Goal: Task Accomplishment & Management: Manage account settings

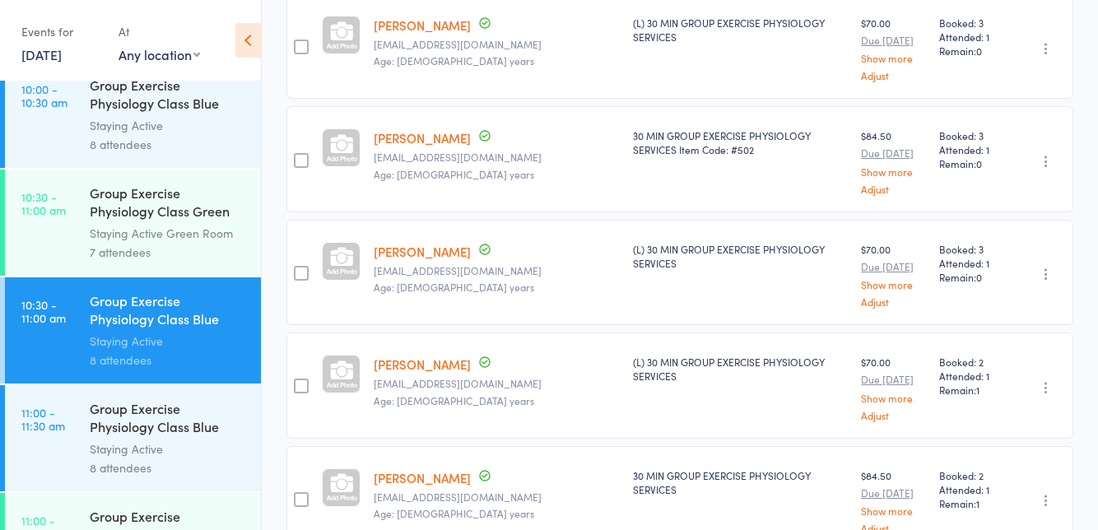
scroll to position [1662, 0]
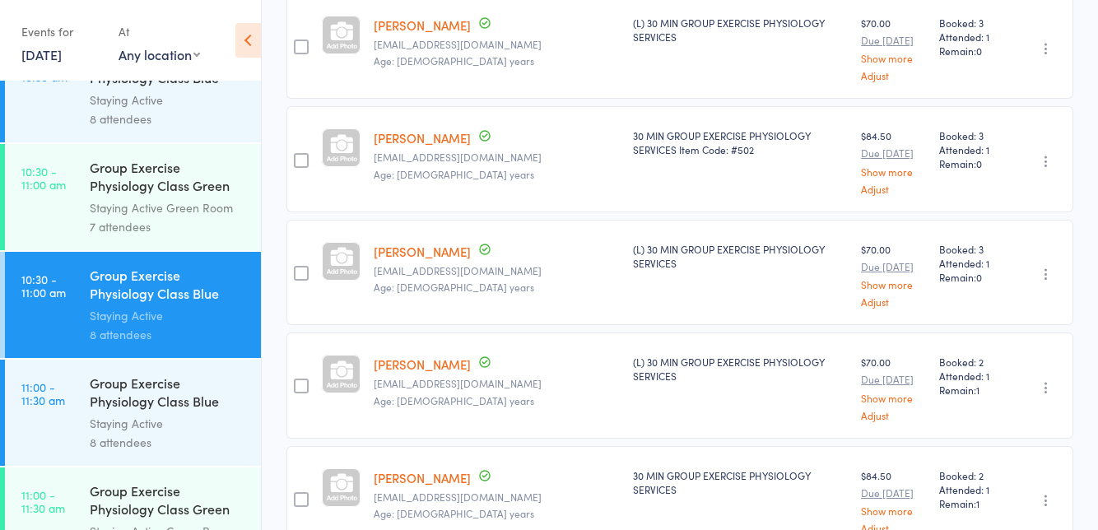
click at [176, 409] on div "Group Exercise Physiology Class Blue Room" at bounding box center [168, 394] width 157 height 40
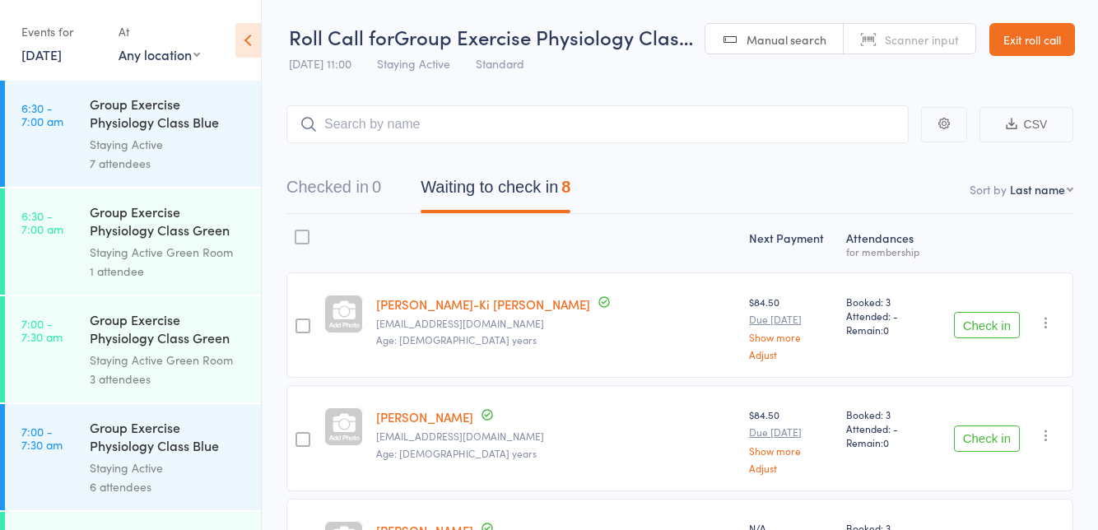
click at [989, 321] on button "Check in" at bounding box center [987, 325] width 66 height 26
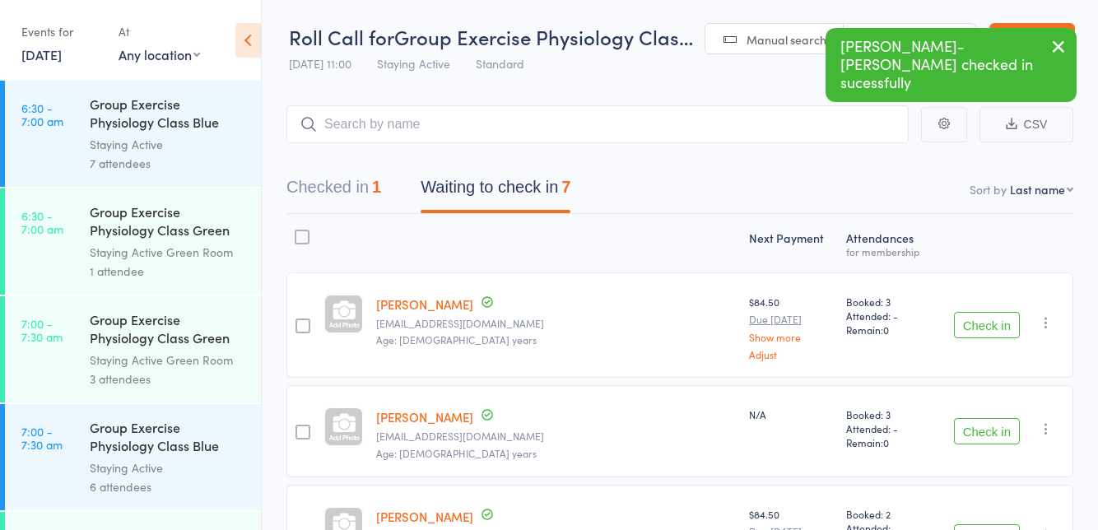
click at [985, 319] on button "Check in" at bounding box center [987, 325] width 66 height 26
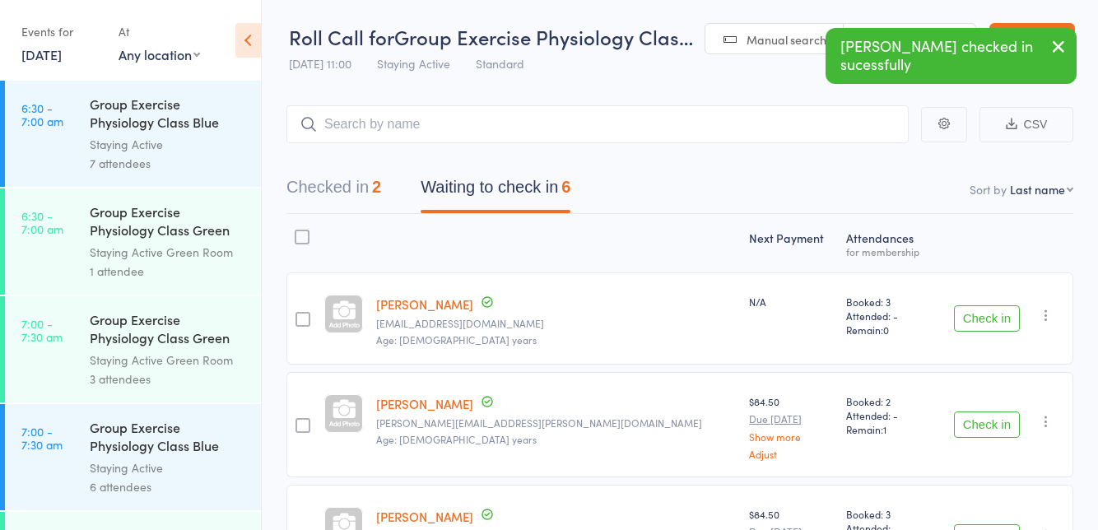
click at [993, 323] on button "Check in" at bounding box center [987, 318] width 66 height 26
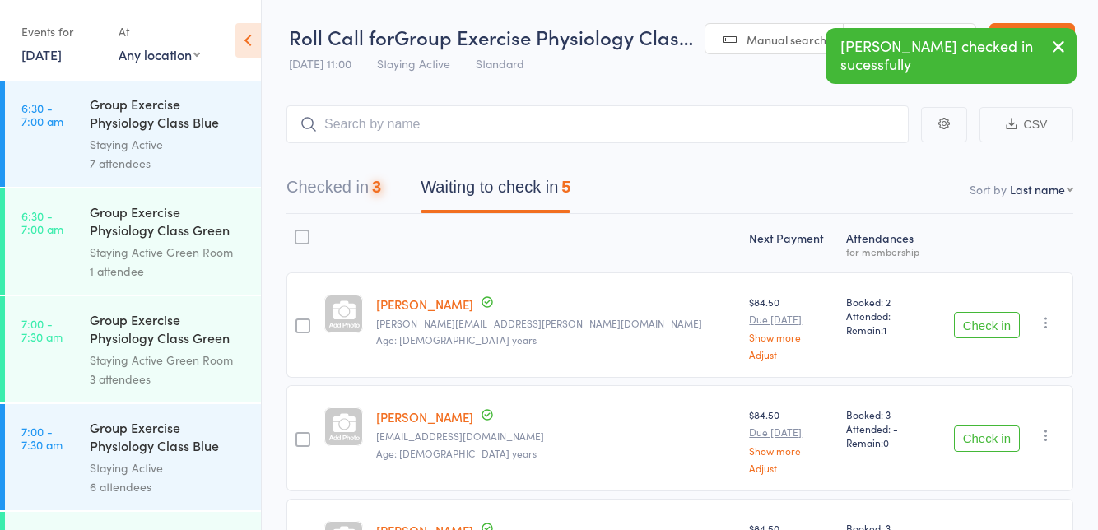
click at [989, 323] on button "Check in" at bounding box center [987, 325] width 66 height 26
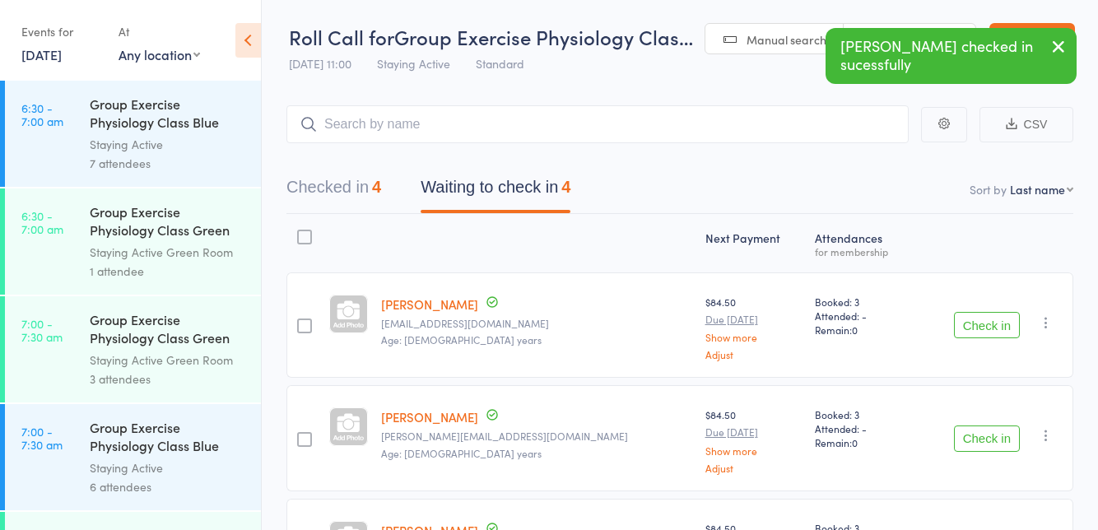
click at [990, 328] on button "Check in" at bounding box center [987, 325] width 66 height 26
click at [991, 323] on button "Check in" at bounding box center [987, 325] width 66 height 26
click at [978, 433] on button "Check in" at bounding box center [987, 439] width 66 height 26
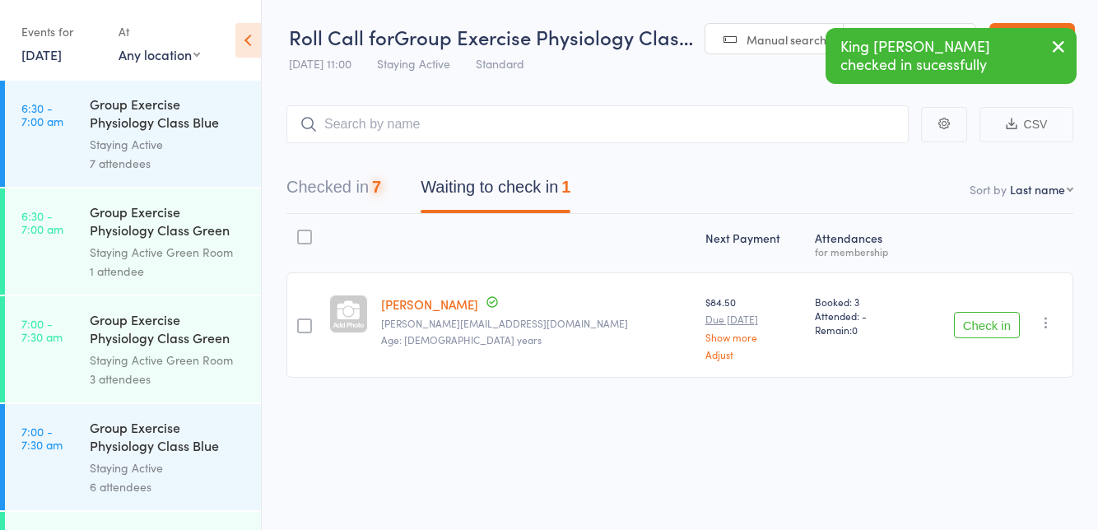
click at [988, 321] on button "Check in" at bounding box center [987, 325] width 66 height 26
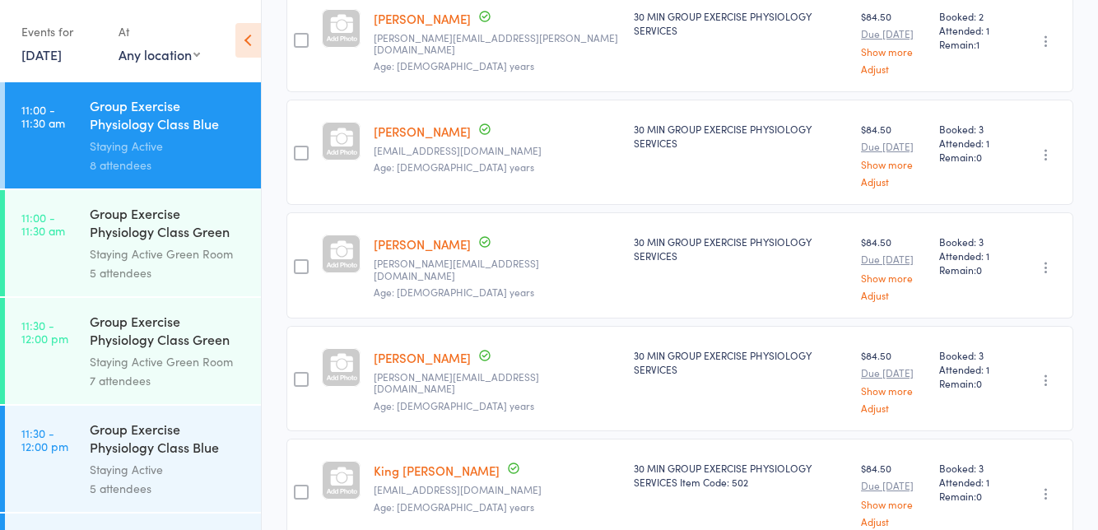
scroll to position [1941, 0]
click at [181, 453] on div "Group Exercise Physiology Class Blue Room" at bounding box center [168, 438] width 157 height 40
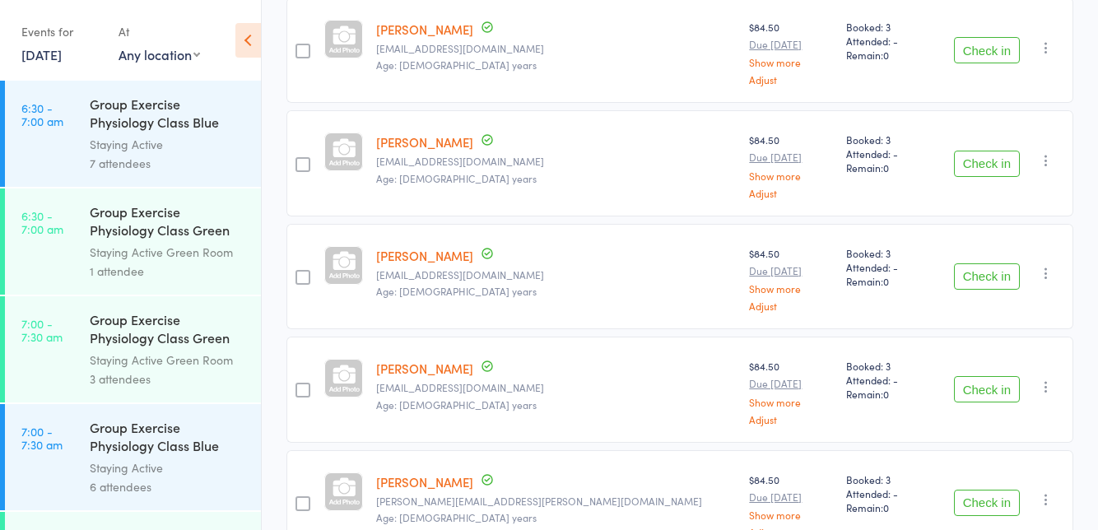
scroll to position [299, 0]
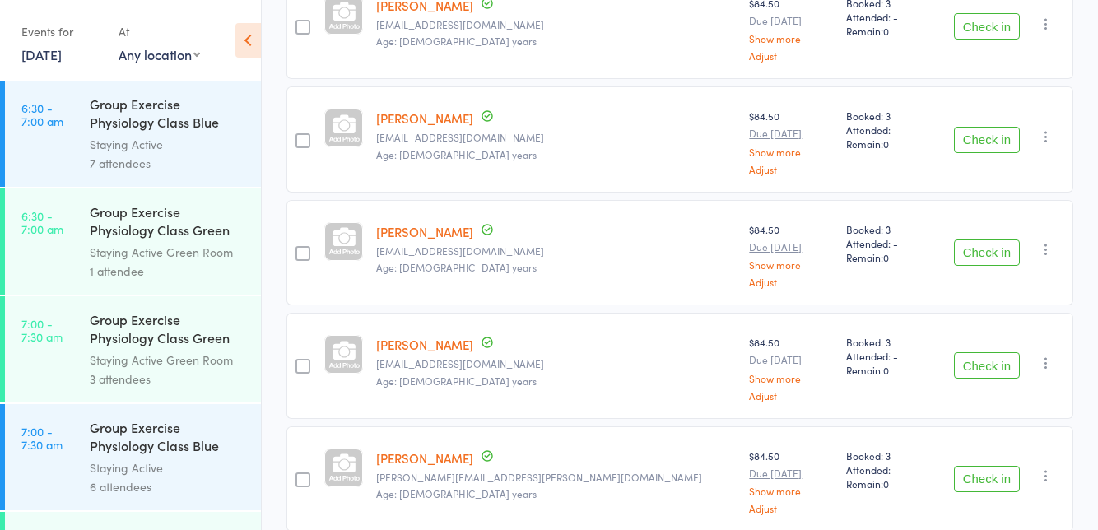
click at [986, 243] on button "Check in" at bounding box center [987, 253] width 66 height 26
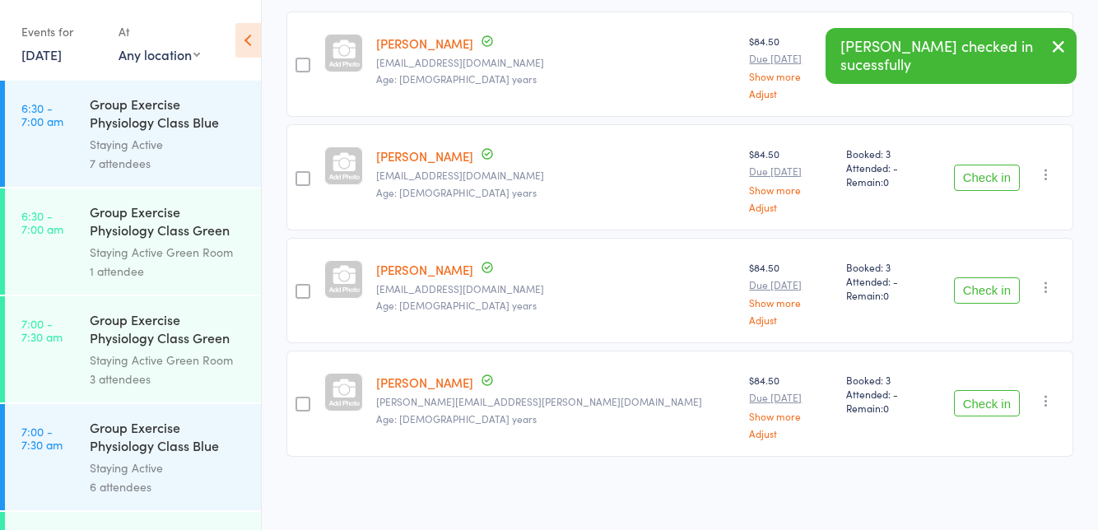
scroll to position [187, 0]
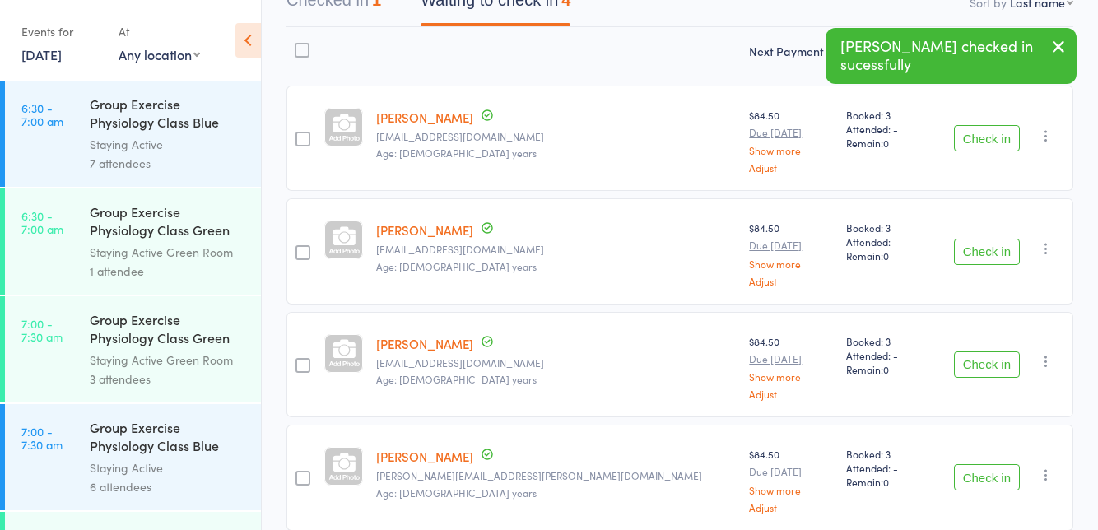
click at [988, 351] on button "Check in" at bounding box center [987, 364] width 66 height 26
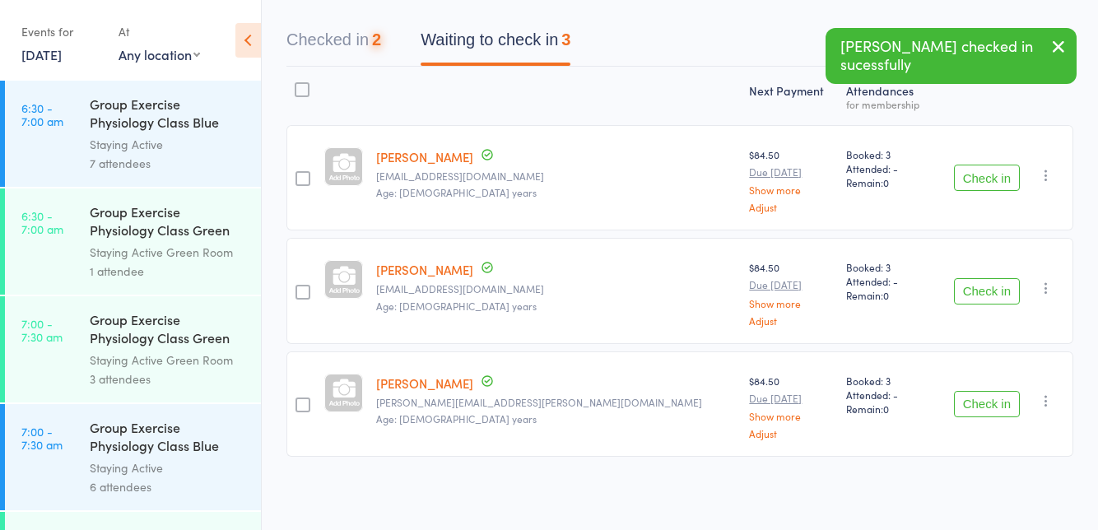
scroll to position [75, 0]
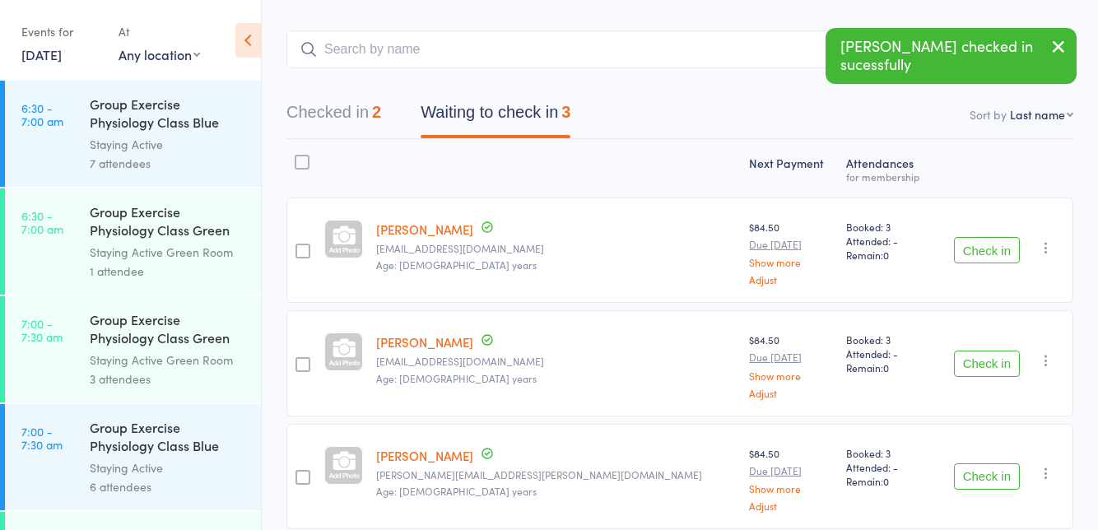
click at [983, 447] on div "Check in Check in Send message Add Note Add Task Add Flag Remove Mark absent" at bounding box center [1003, 476] width 139 height 105
click at [990, 356] on button "Check in" at bounding box center [987, 364] width 66 height 26
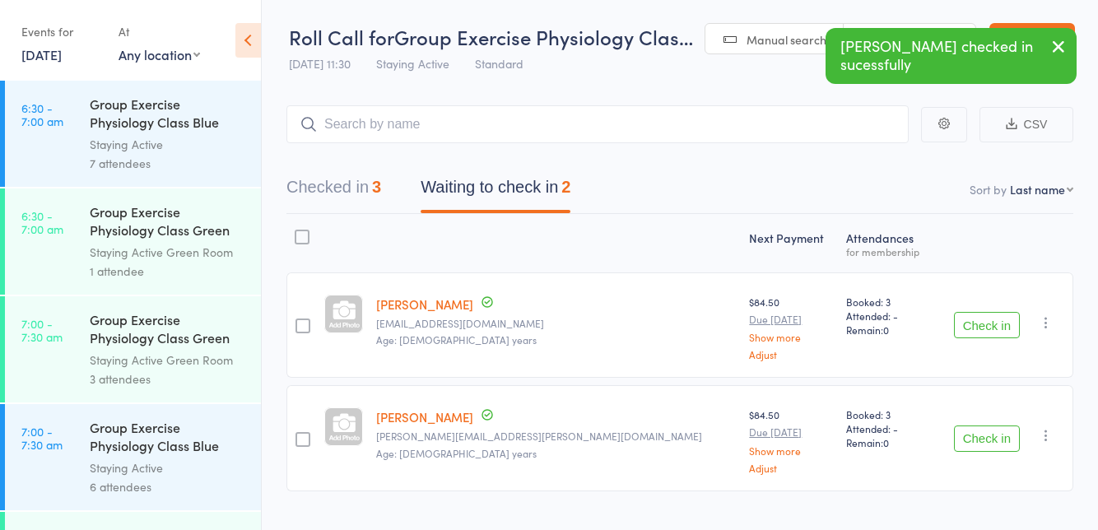
click at [977, 426] on button "Check in" at bounding box center [987, 439] width 66 height 26
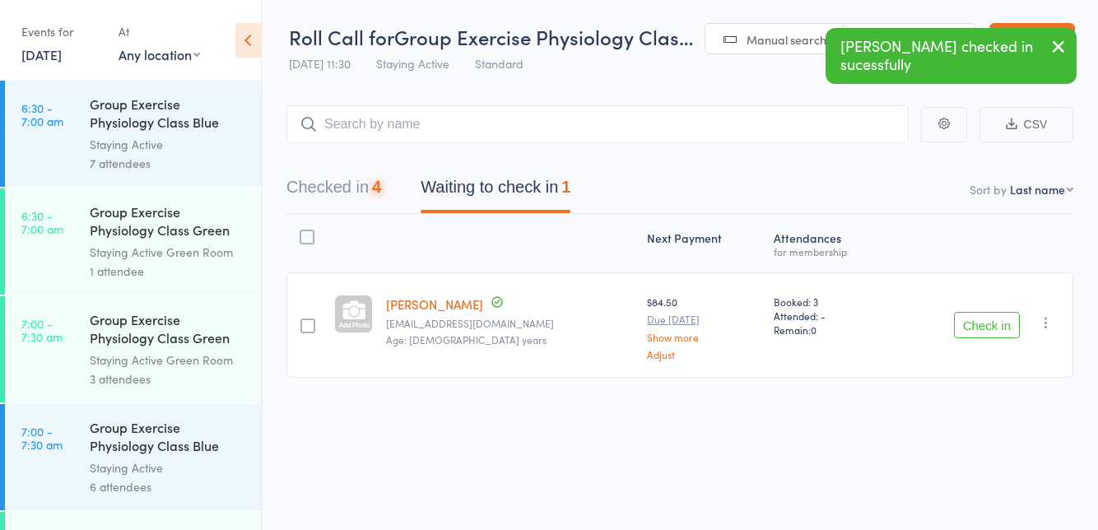
click at [983, 319] on button "Check in" at bounding box center [987, 325] width 66 height 26
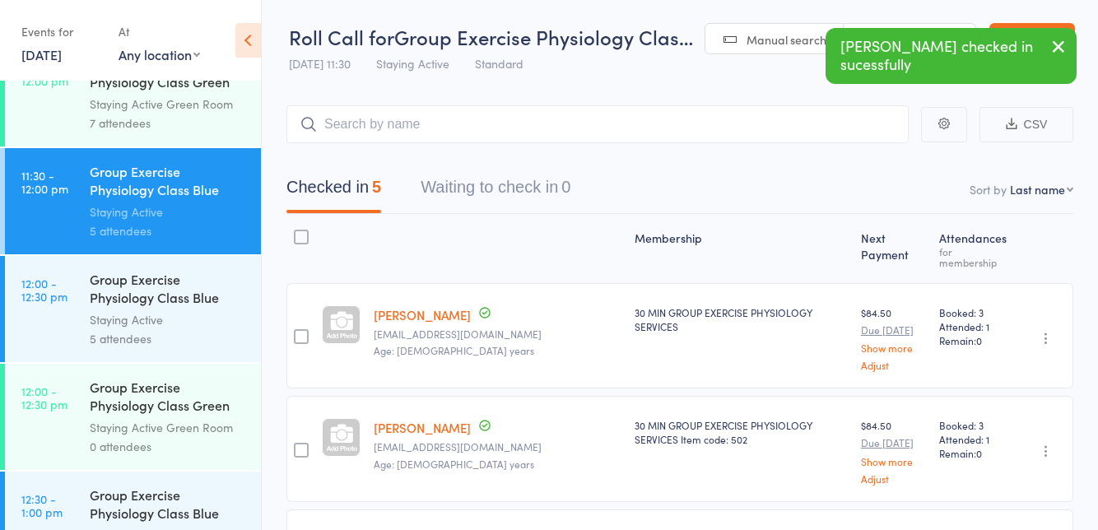
scroll to position [2230, 0]
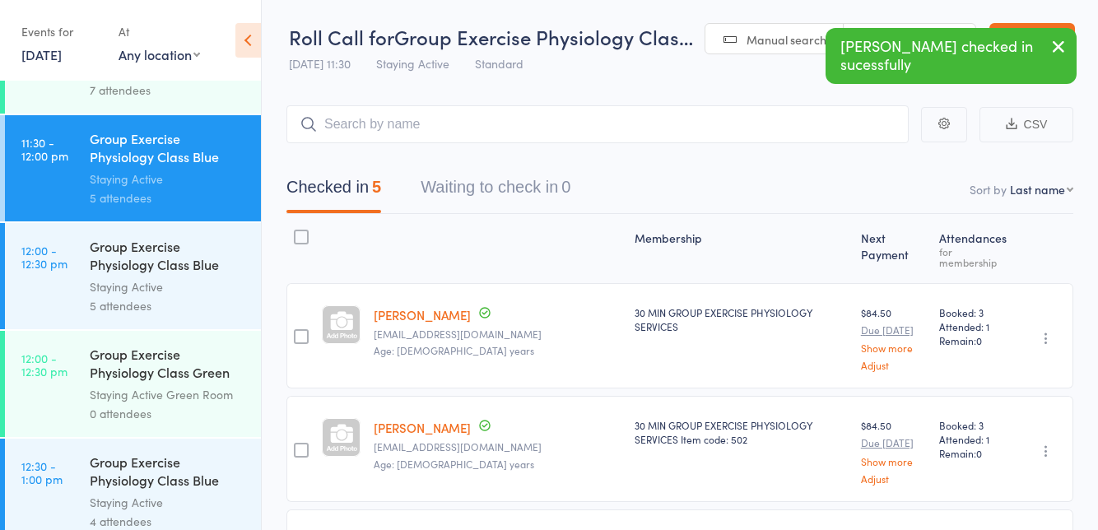
click at [165, 270] on div "Group Exercise Physiology Class Blue Room" at bounding box center [168, 257] width 157 height 40
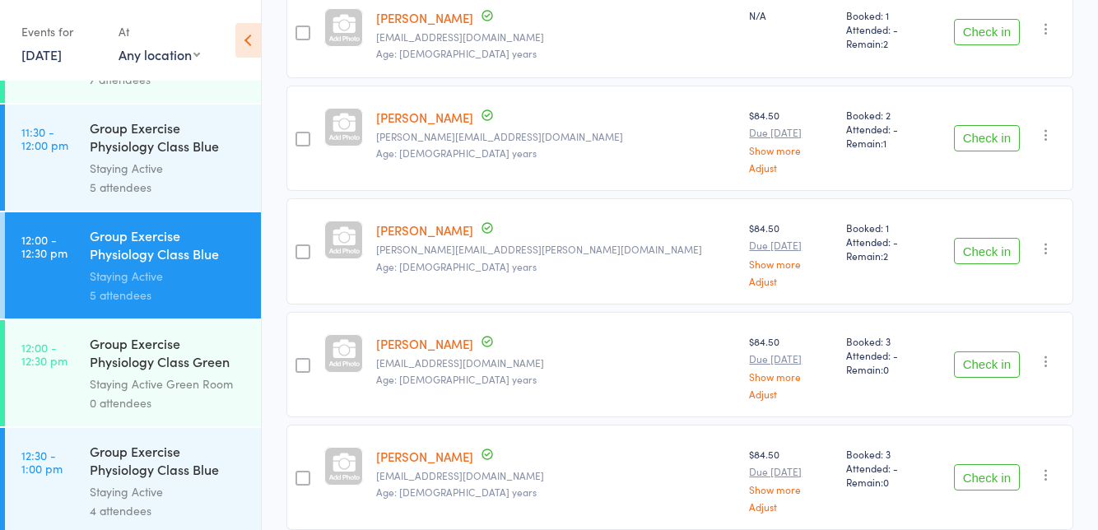
scroll to position [2286, 0]
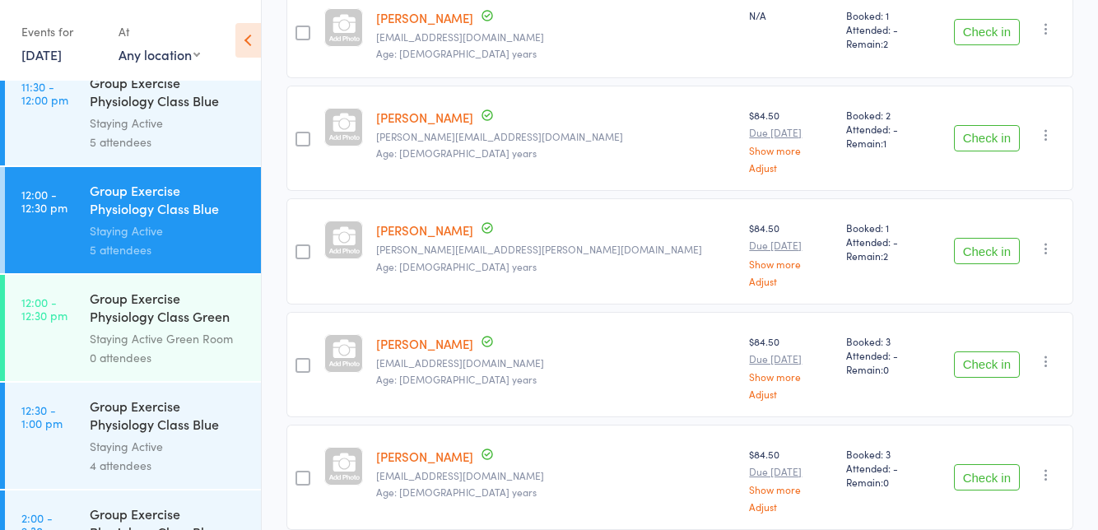
click at [157, 431] on div "Group Exercise Physiology Class Blue Room" at bounding box center [168, 417] width 157 height 40
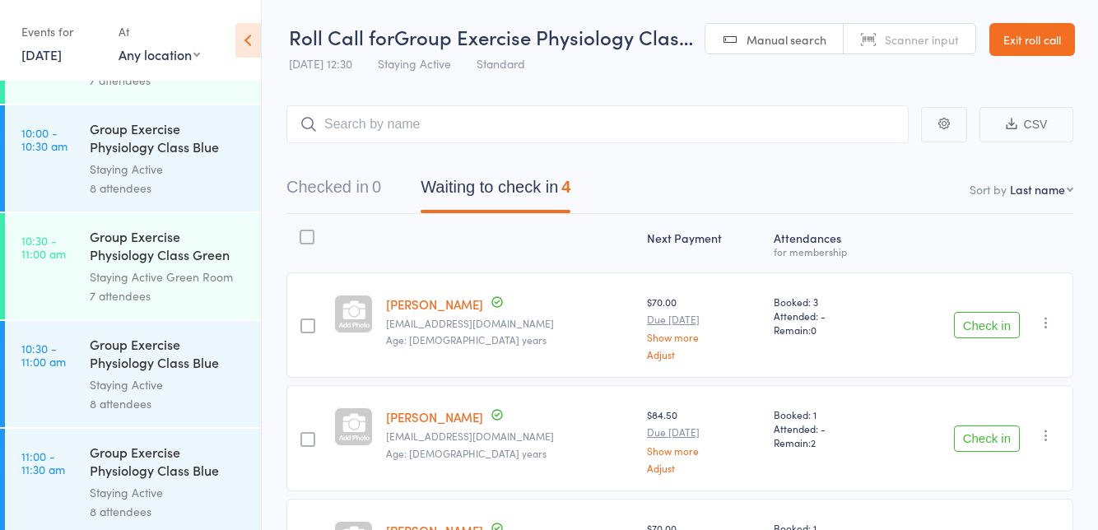
click at [48, 26] on div "Events for" at bounding box center [61, 31] width 81 height 27
click at [47, 35] on div "Events for" at bounding box center [61, 31] width 81 height 27
click at [41, 45] on link "13 Oct, 2025" at bounding box center [41, 54] width 40 height 18
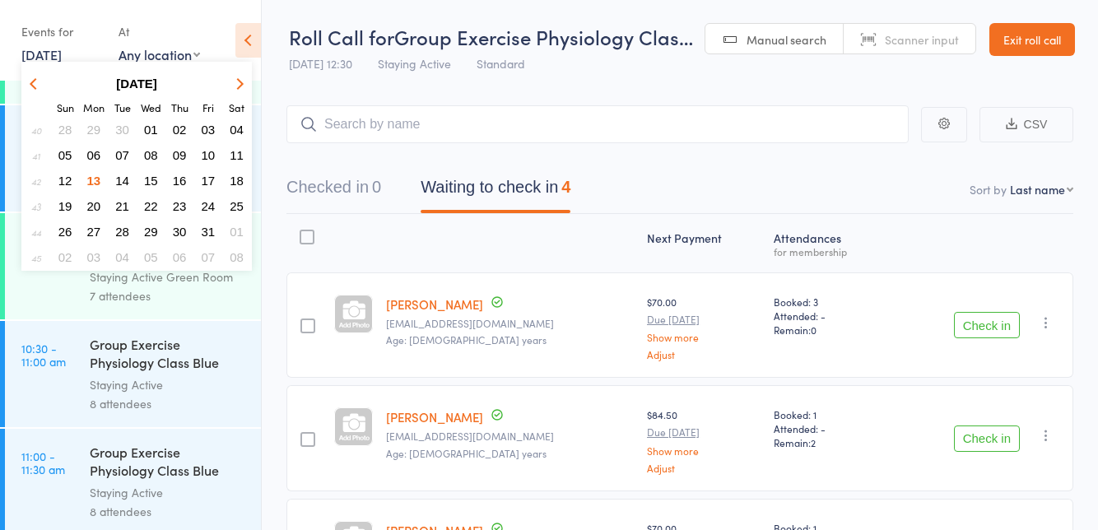
click at [134, 198] on button "21" at bounding box center [122, 206] width 26 height 22
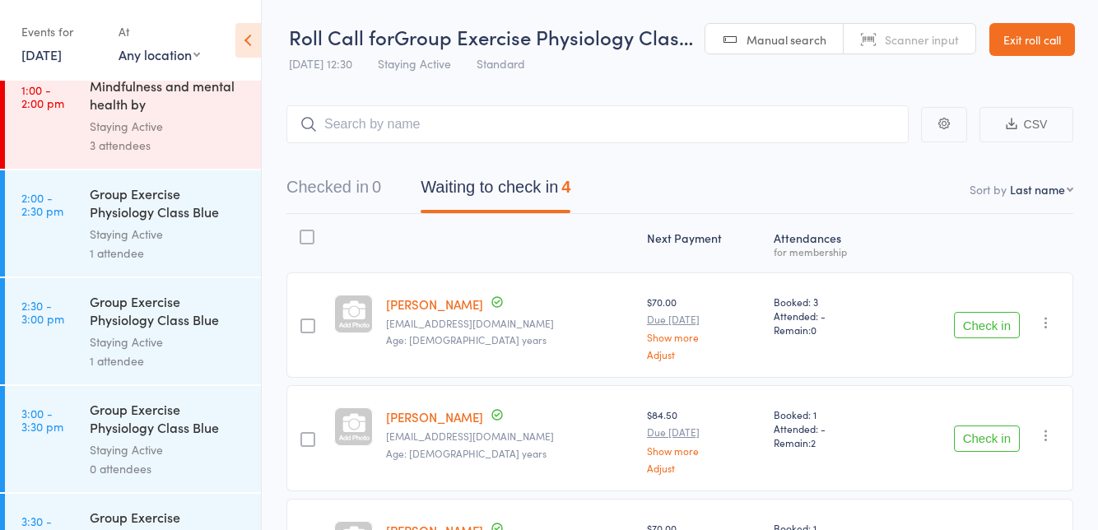
scroll to position [1957, 0]
click at [206, 111] on div "Mindfulness and mental health by Kevin" at bounding box center [168, 98] width 157 height 40
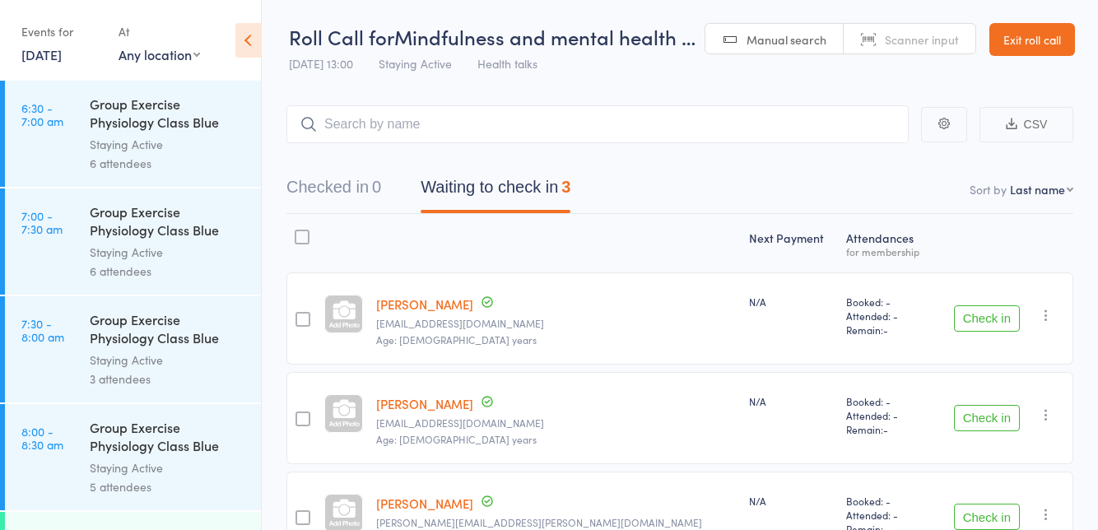
click at [62, 48] on link "21 Oct, 2025" at bounding box center [41, 54] width 40 height 18
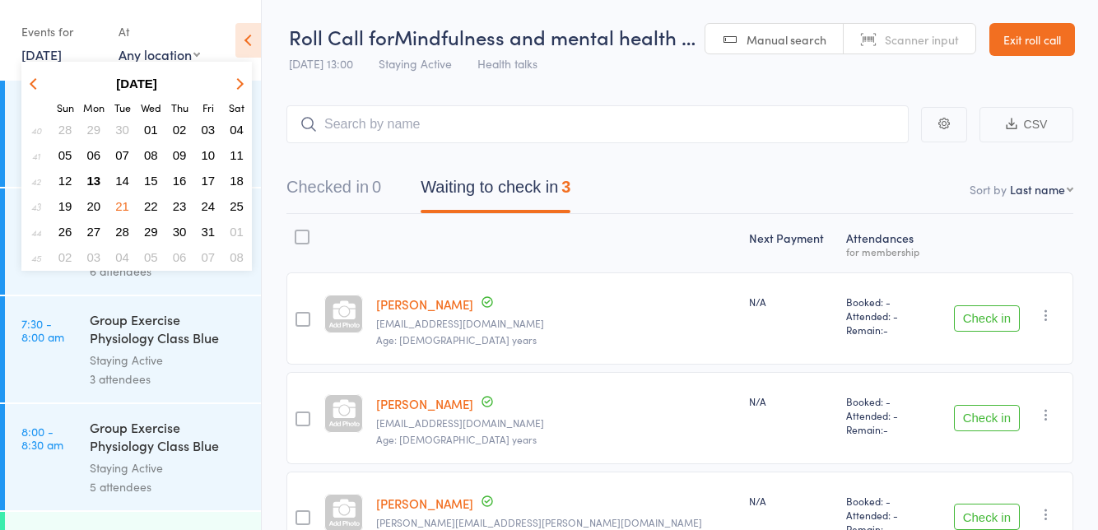
click at [133, 151] on button "07" at bounding box center [122, 155] width 26 height 22
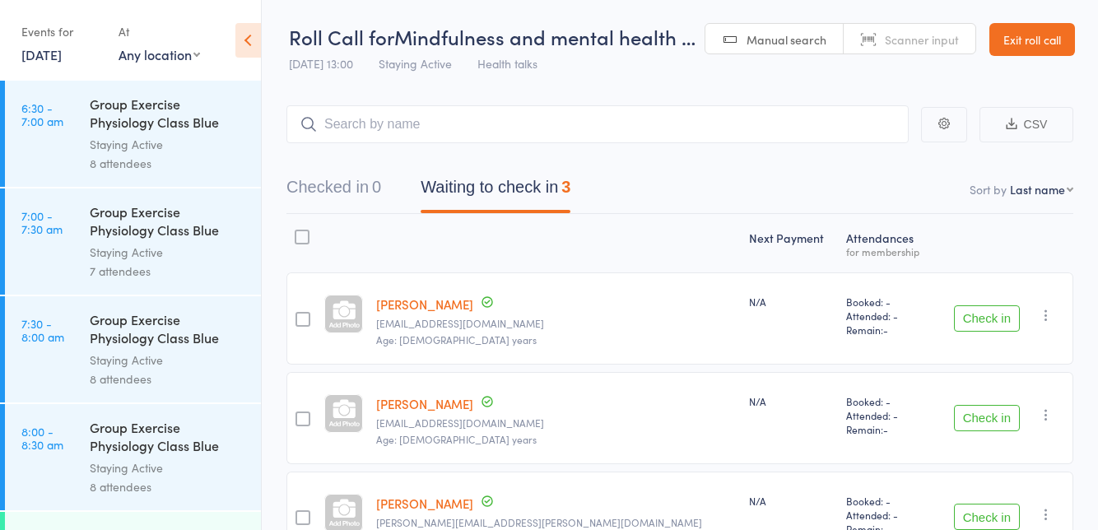
click at [62, 46] on link "7 Oct, 2025" at bounding box center [41, 54] width 40 height 18
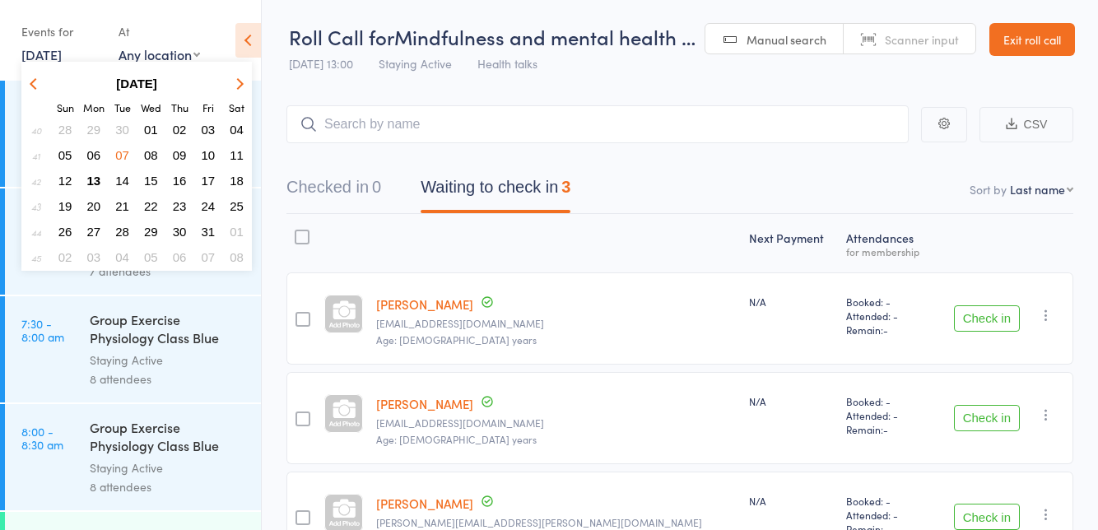
click at [114, 179] on button "14" at bounding box center [122, 181] width 26 height 22
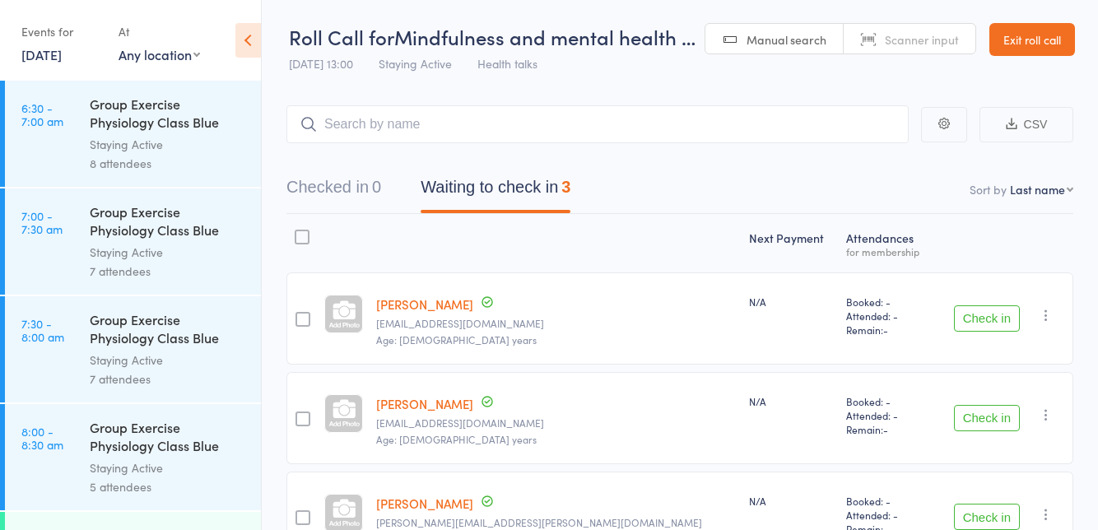
click at [62, 48] on link "14 Oct, 2025" at bounding box center [41, 54] width 40 height 18
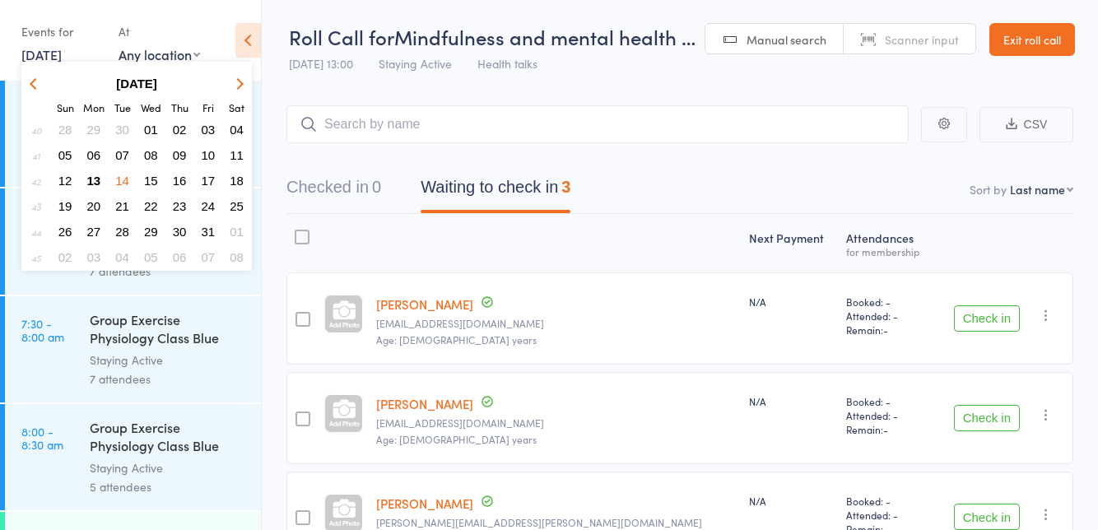
click at [109, 183] on button "14" at bounding box center [122, 181] width 26 height 22
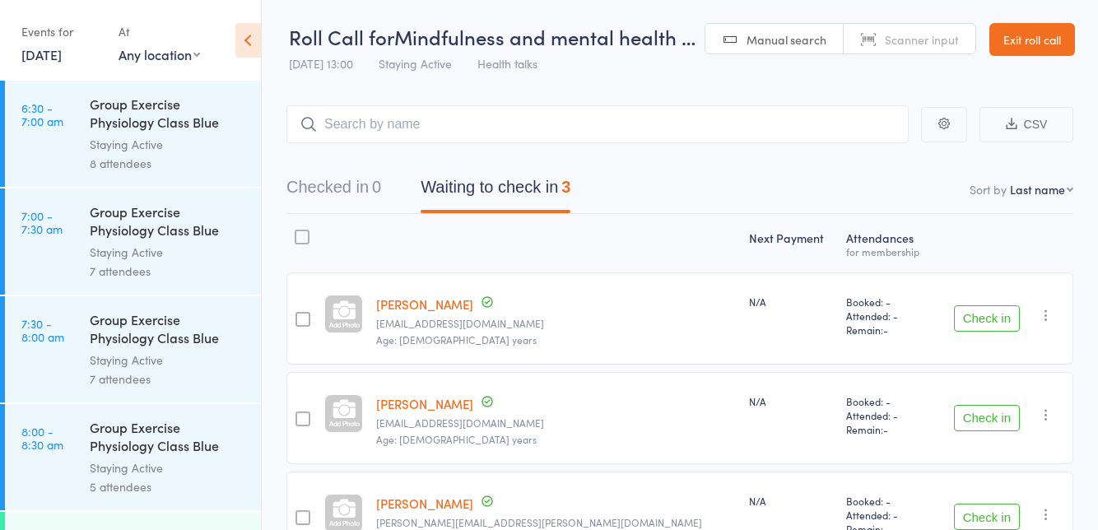
click at [52, 45] on link "14 Oct, 2025" at bounding box center [41, 54] width 40 height 18
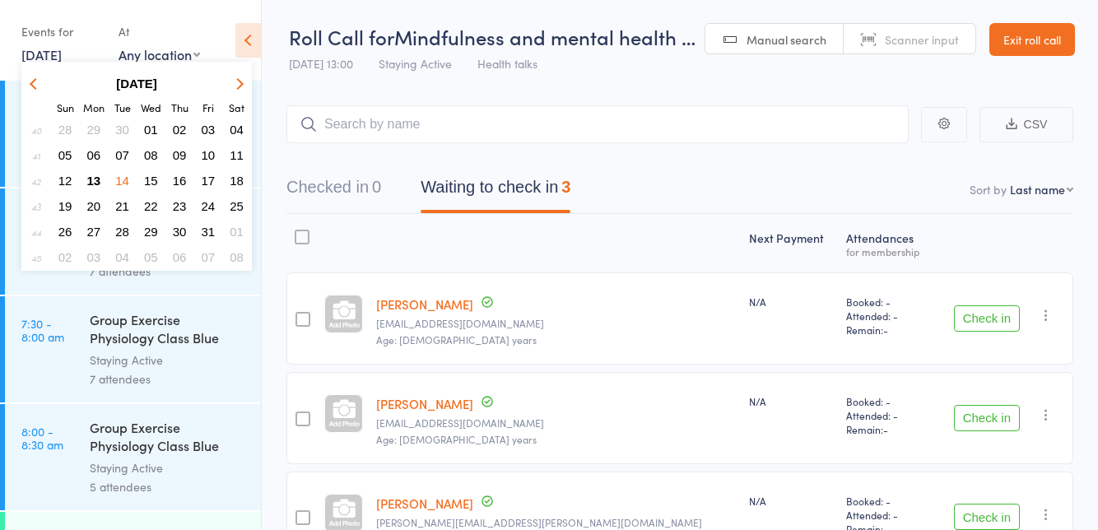
click at [104, 178] on button "13" at bounding box center [94, 181] width 26 height 22
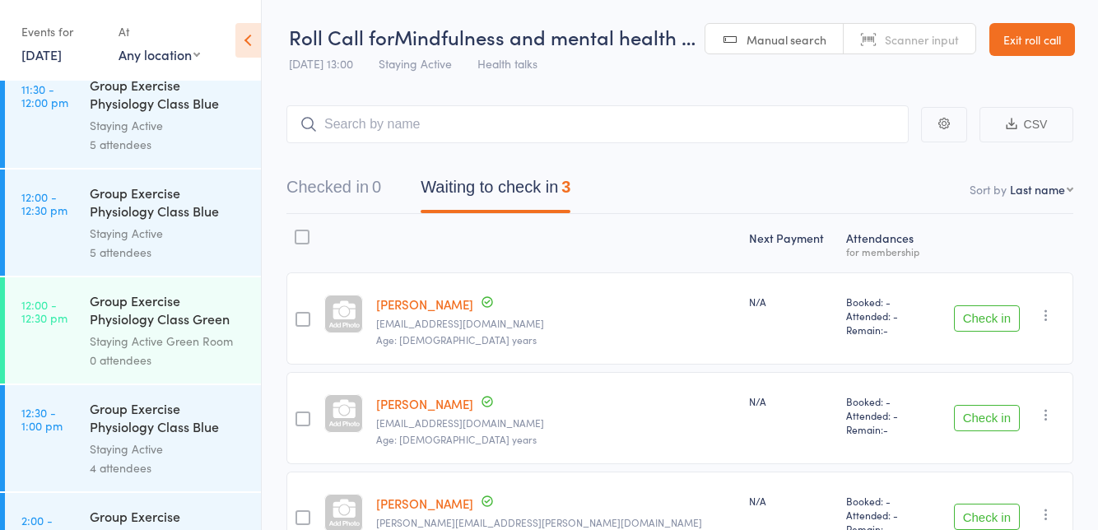
scroll to position [2281, 0]
click at [171, 220] on div "Group Exercise Physiology Class Blue Room" at bounding box center [168, 206] width 157 height 40
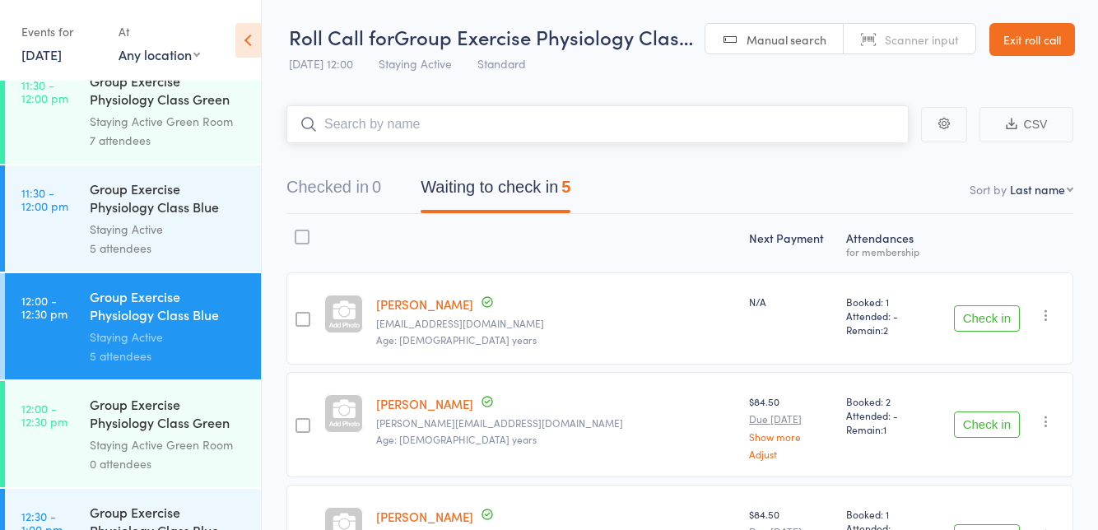
scroll to position [2180, 0]
click at [172, 529] on div "Group Exercise Physiology Class Blue Room" at bounding box center [168, 523] width 157 height 40
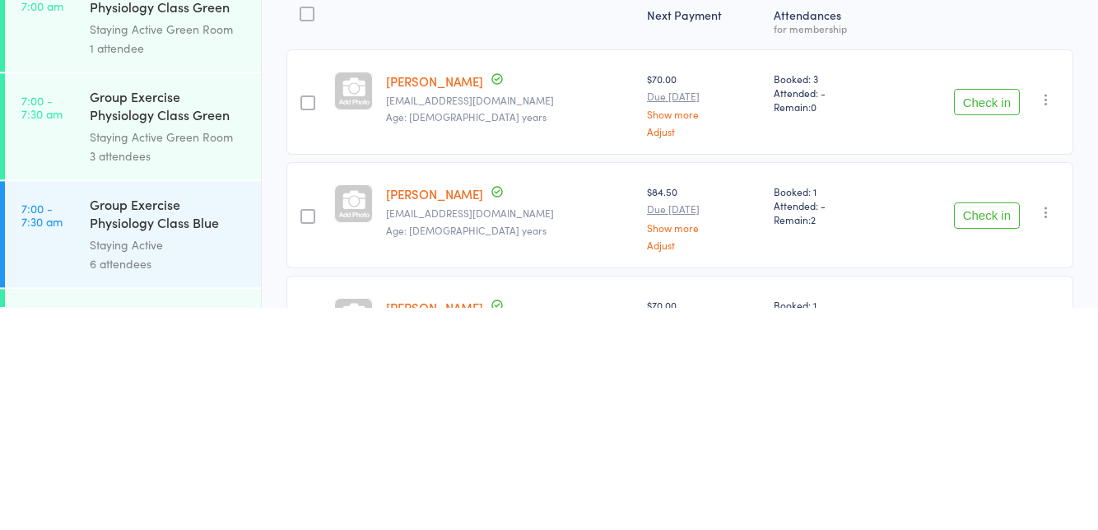
click at [1055, 436] on button "button" at bounding box center [1046, 436] width 20 height 20
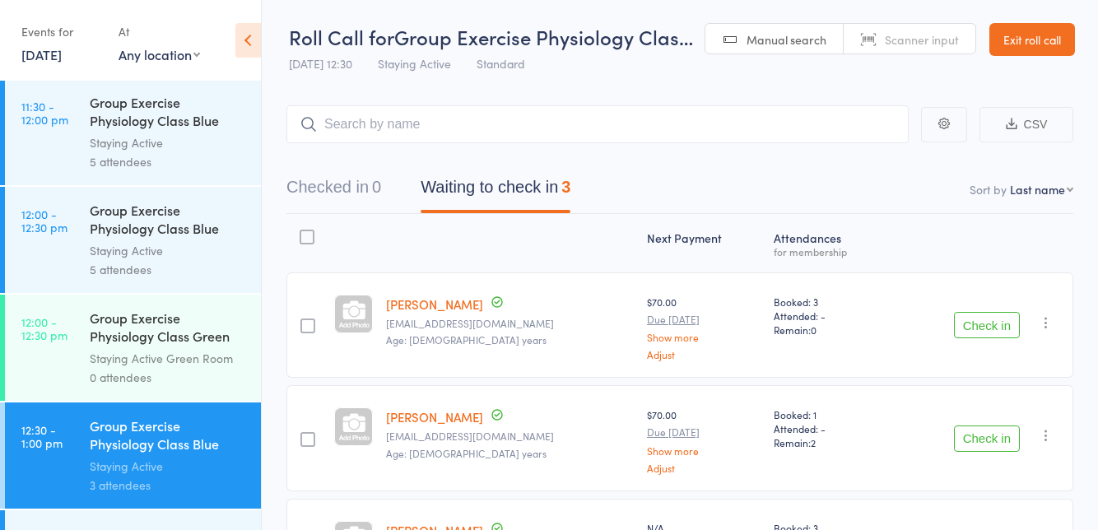
scroll to position [2237, 0]
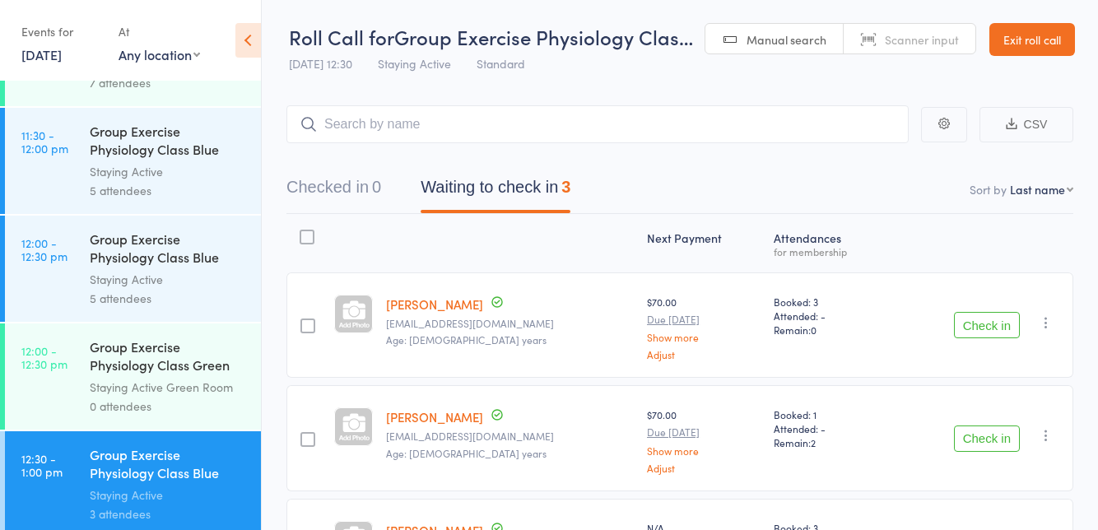
click at [184, 286] on div "Staying Active" at bounding box center [168, 279] width 157 height 19
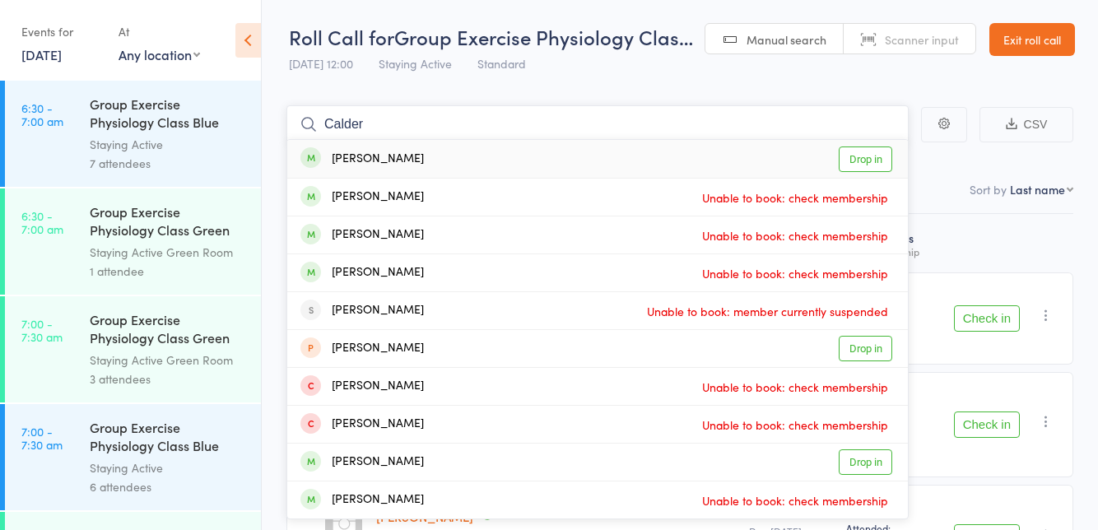
type input "Calder"
click at [876, 157] on link "Drop in" at bounding box center [866, 160] width 54 height 26
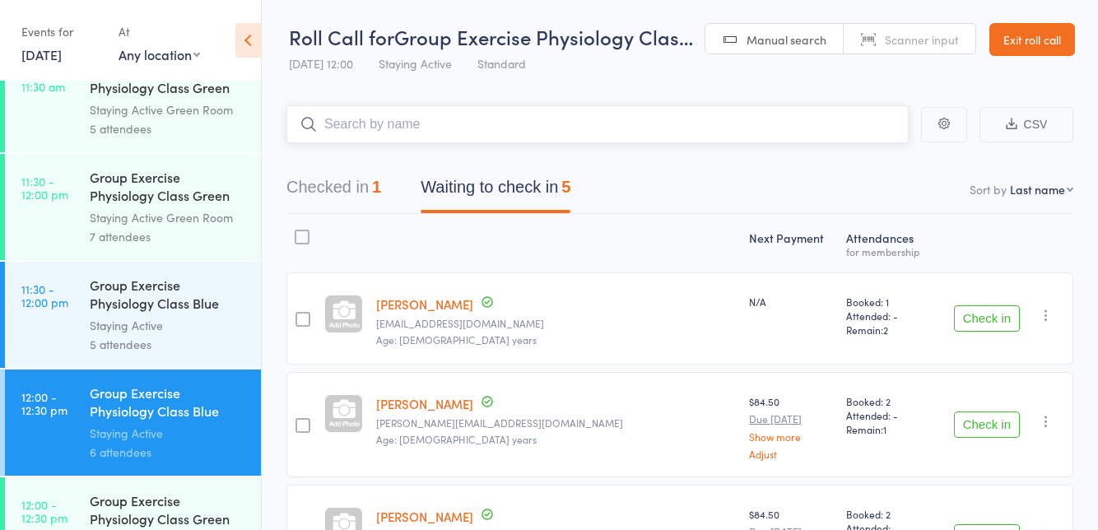
scroll to position [2079, 0]
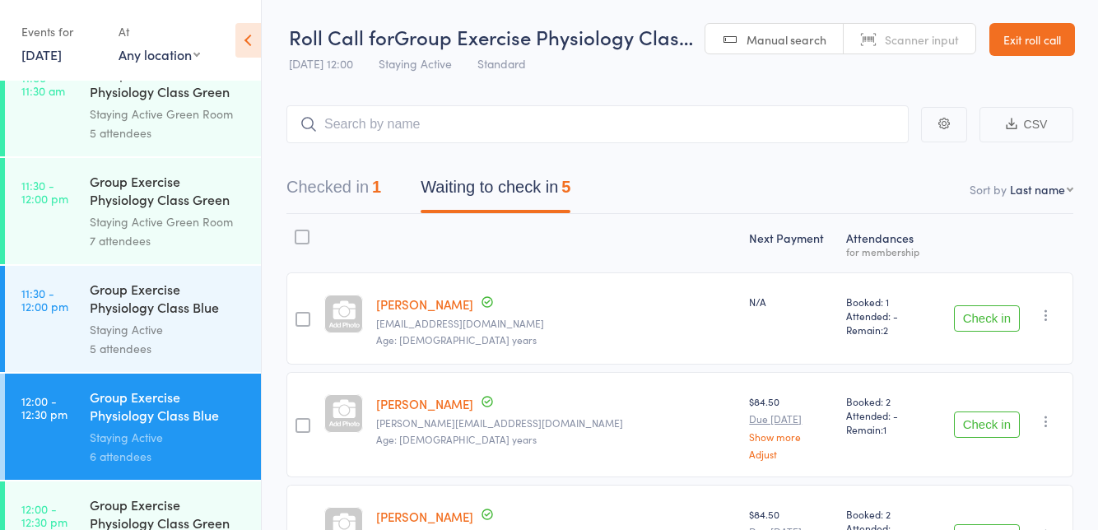
click at [148, 324] on div "Staying Active" at bounding box center [168, 329] width 157 height 19
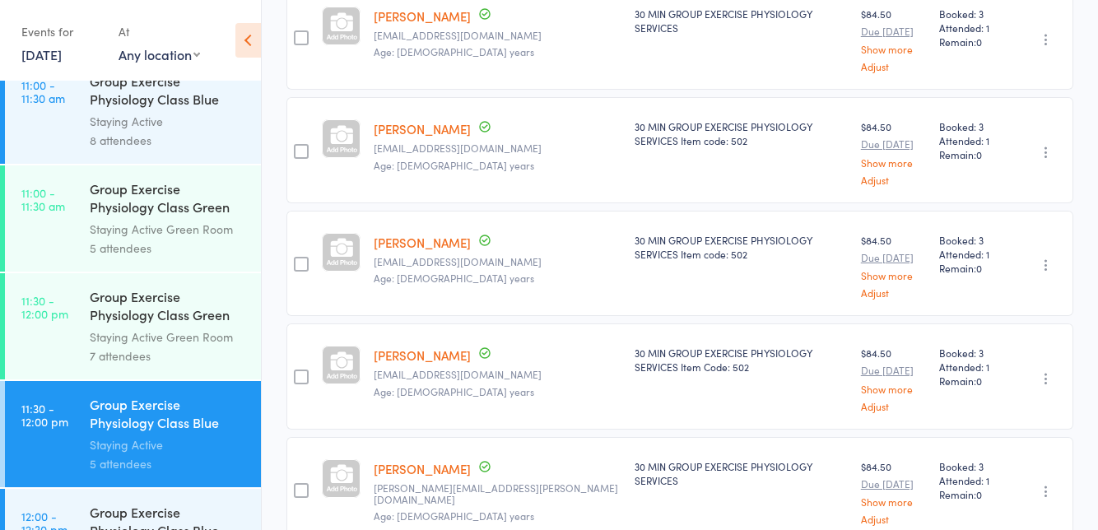
scroll to position [1966, 0]
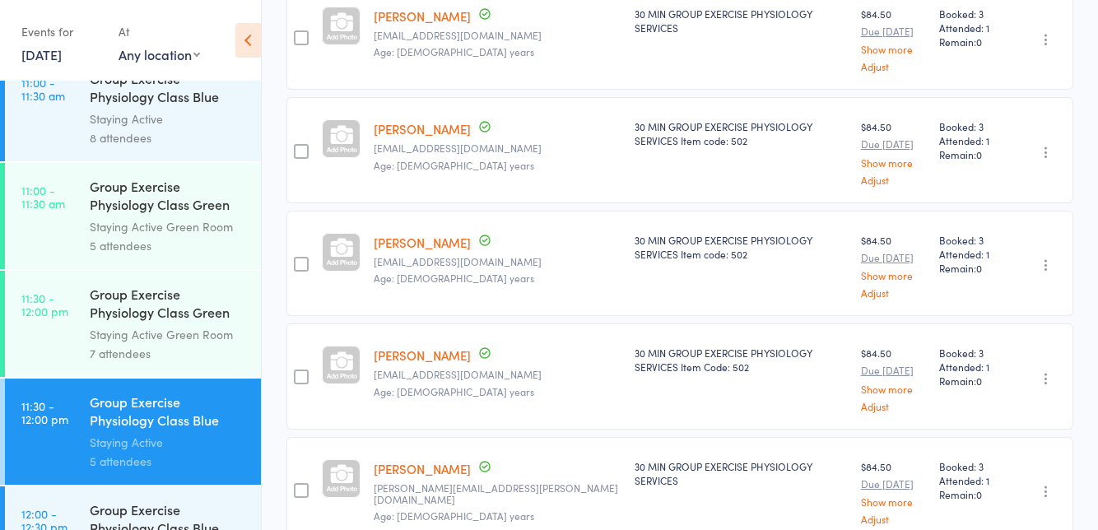
click at [174, 321] on div "Group Exercise Physiology Class Green Room" at bounding box center [168, 305] width 157 height 40
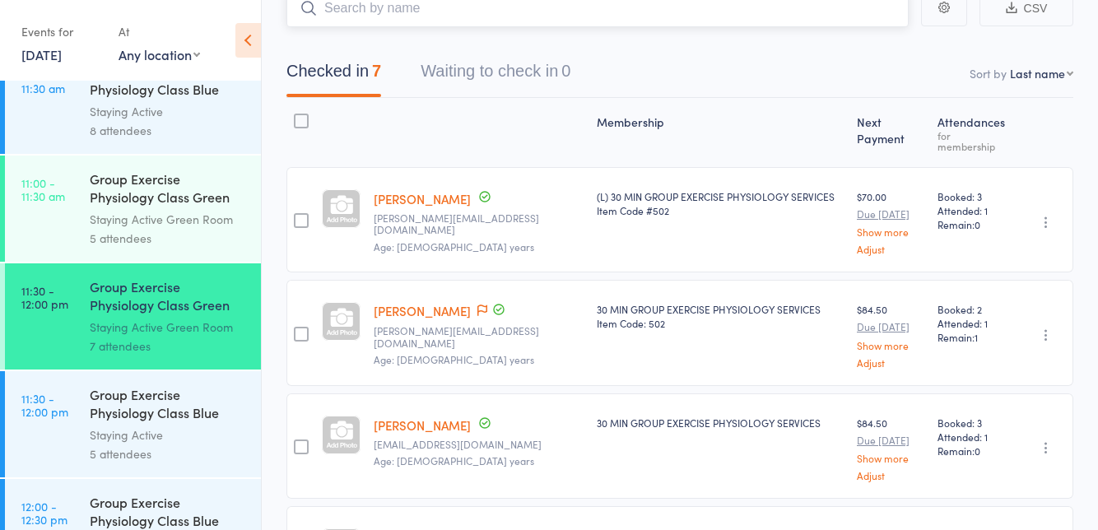
scroll to position [1975, 0]
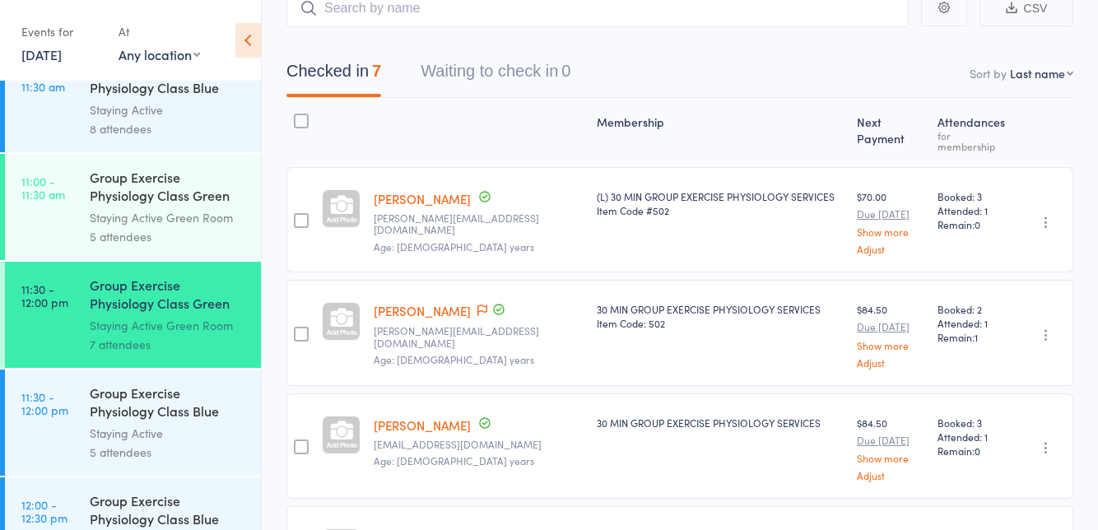
click at [149, 409] on div "Group Exercise Physiology Class Blue Room" at bounding box center [168, 404] width 157 height 40
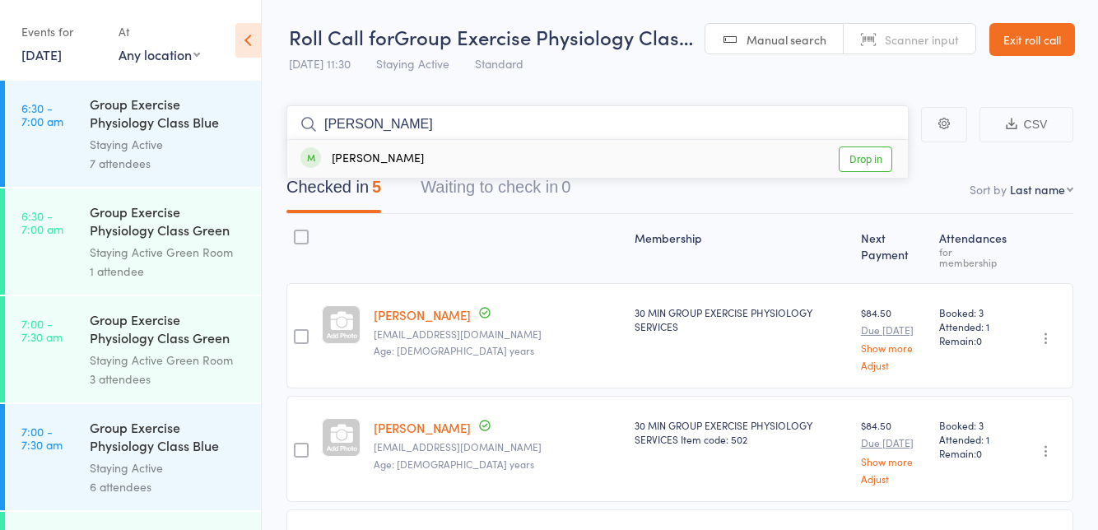
type input "[PERSON_NAME]"
click at [872, 159] on link "Drop in" at bounding box center [866, 160] width 54 height 26
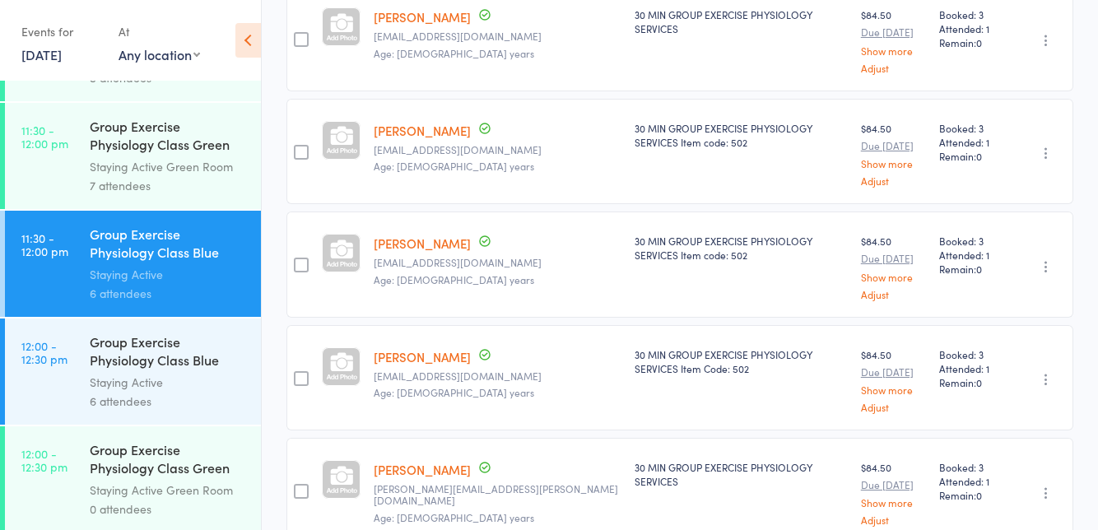
scroll to position [2137, 0]
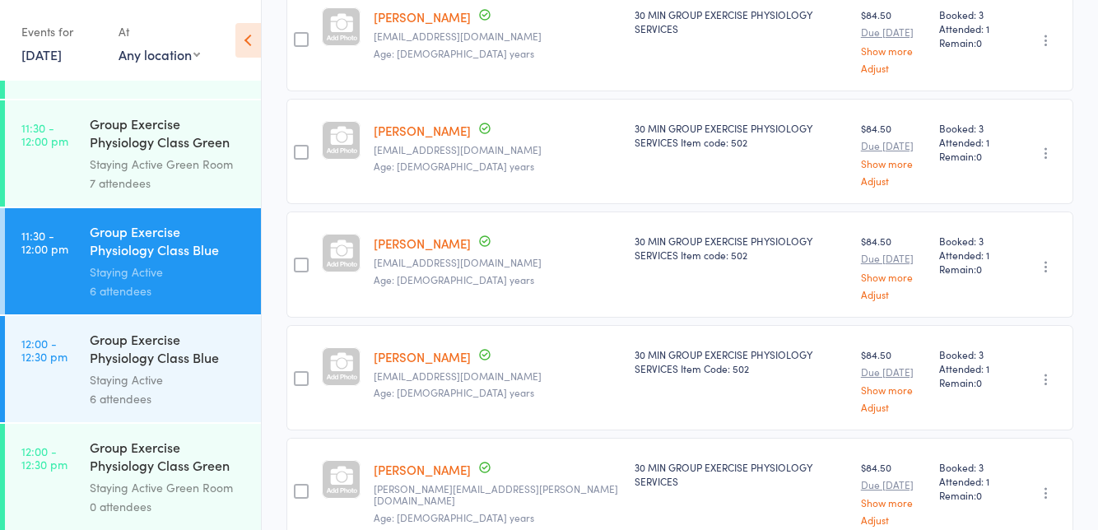
click at [174, 365] on div "Group Exercise Physiology Class Blue Room" at bounding box center [168, 350] width 157 height 40
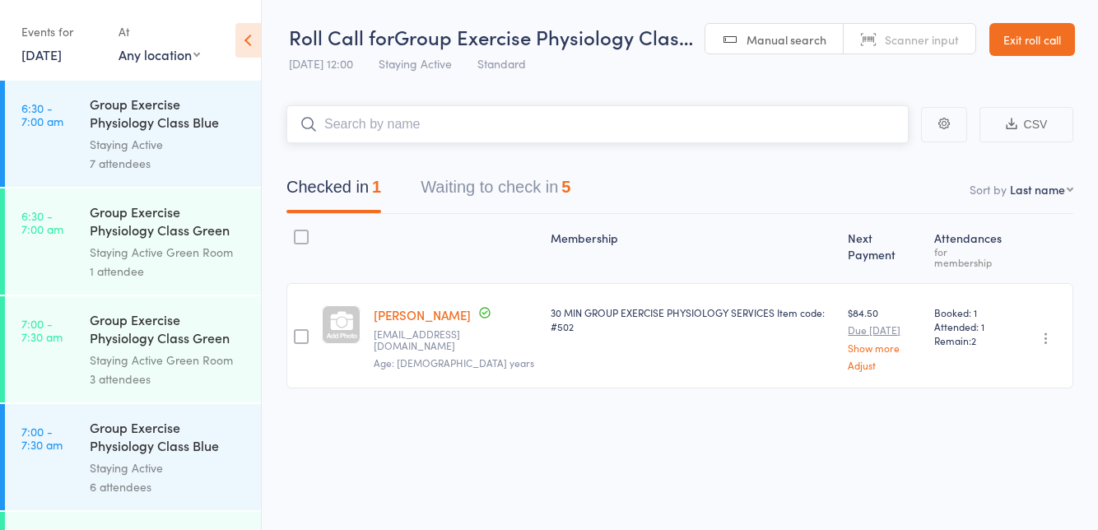
click at [539, 186] on button "Waiting to check in 5" at bounding box center [496, 192] width 150 height 44
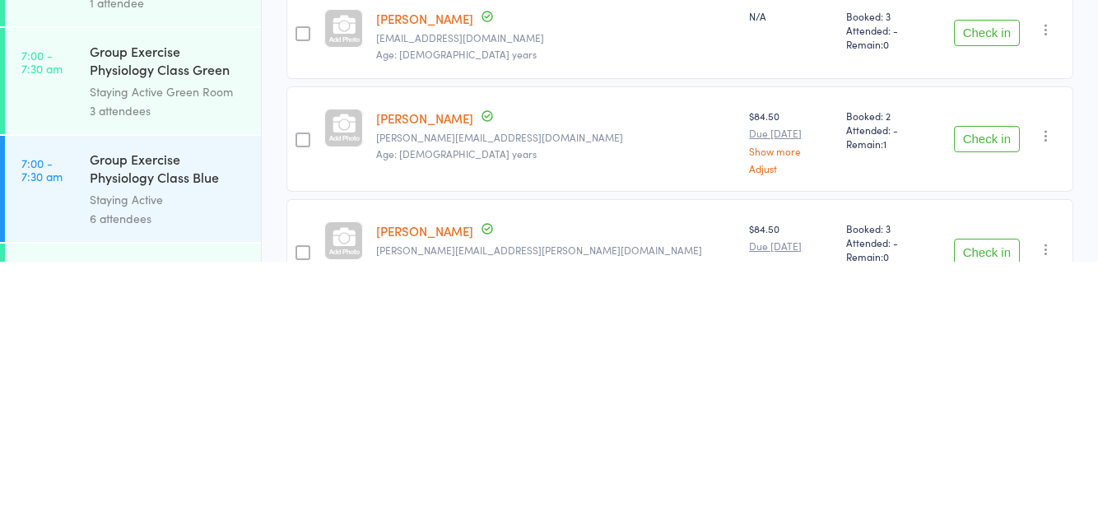
scroll to position [48, 0]
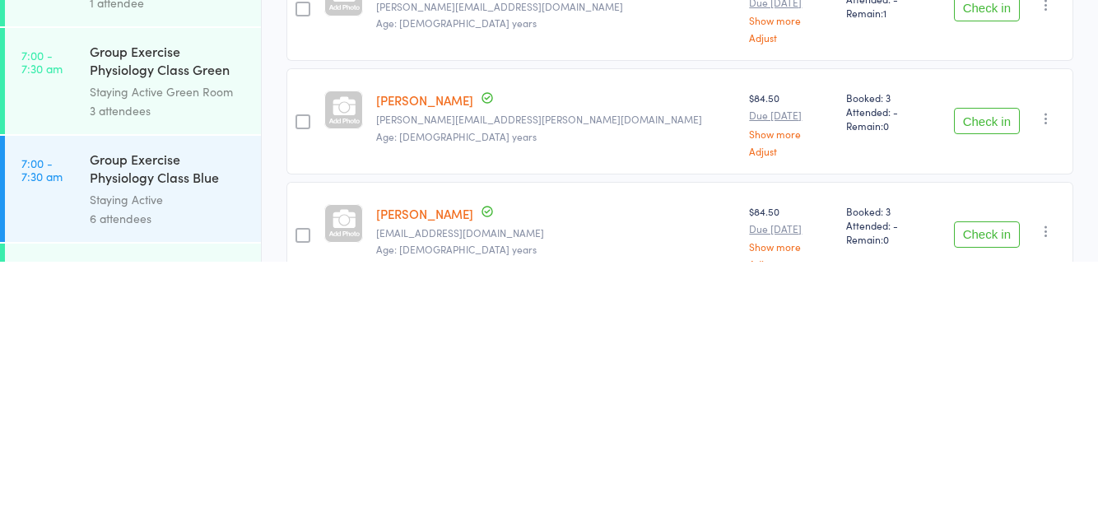
click at [983, 503] on button "Check in" at bounding box center [987, 503] width 66 height 26
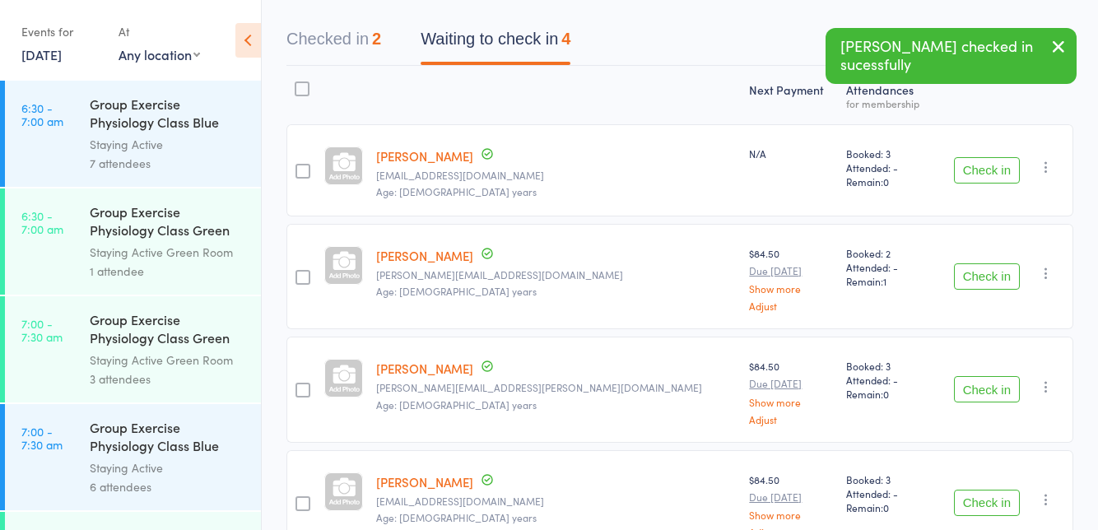
click at [984, 499] on button "Check in" at bounding box center [987, 503] width 66 height 26
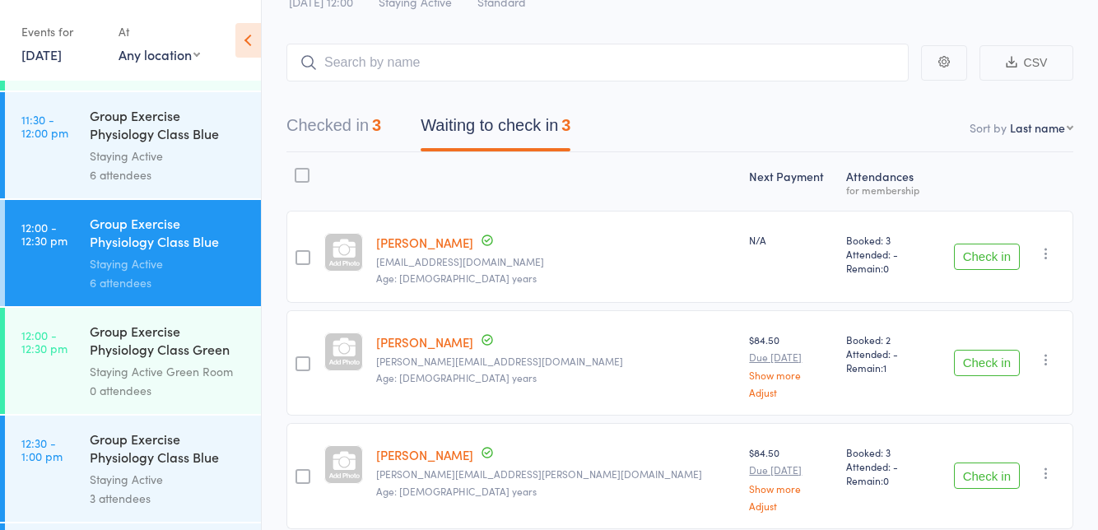
scroll to position [2252, 0]
click at [232, 272] on div "Staying Active" at bounding box center [168, 264] width 157 height 19
click at [381, 128] on div "3" at bounding box center [376, 125] width 9 height 18
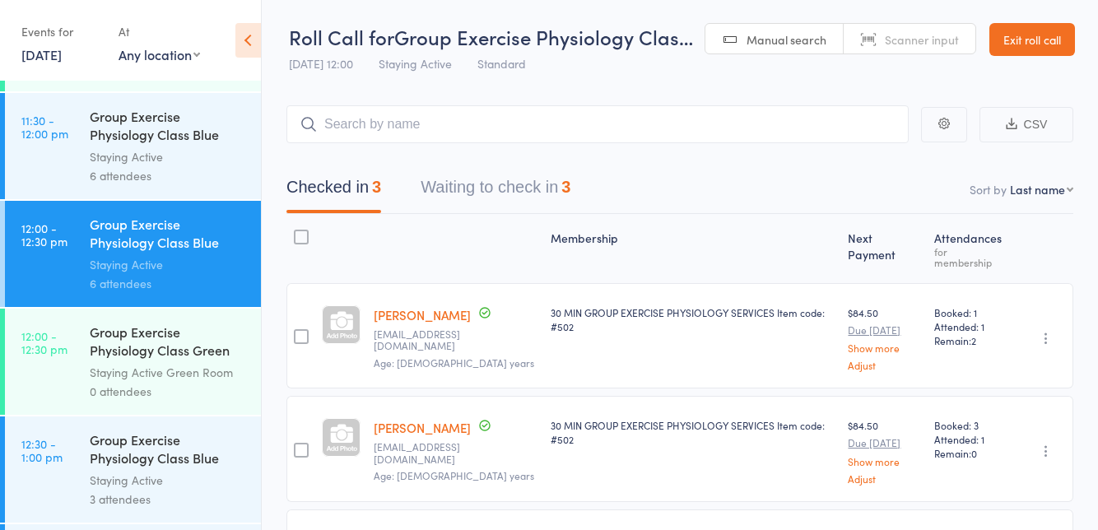
click at [518, 197] on button "Waiting to check in 3" at bounding box center [496, 192] width 150 height 44
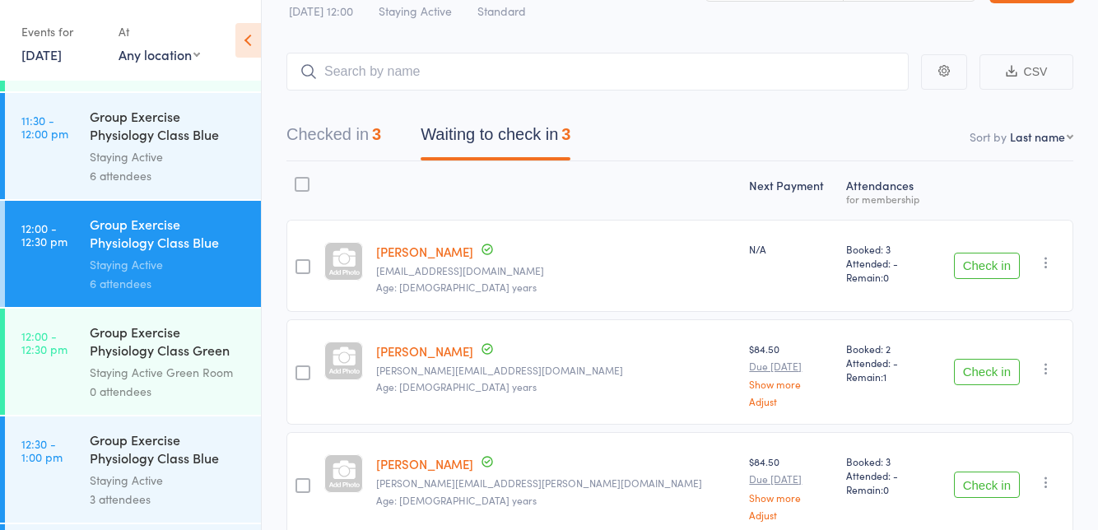
scroll to position [62, 0]
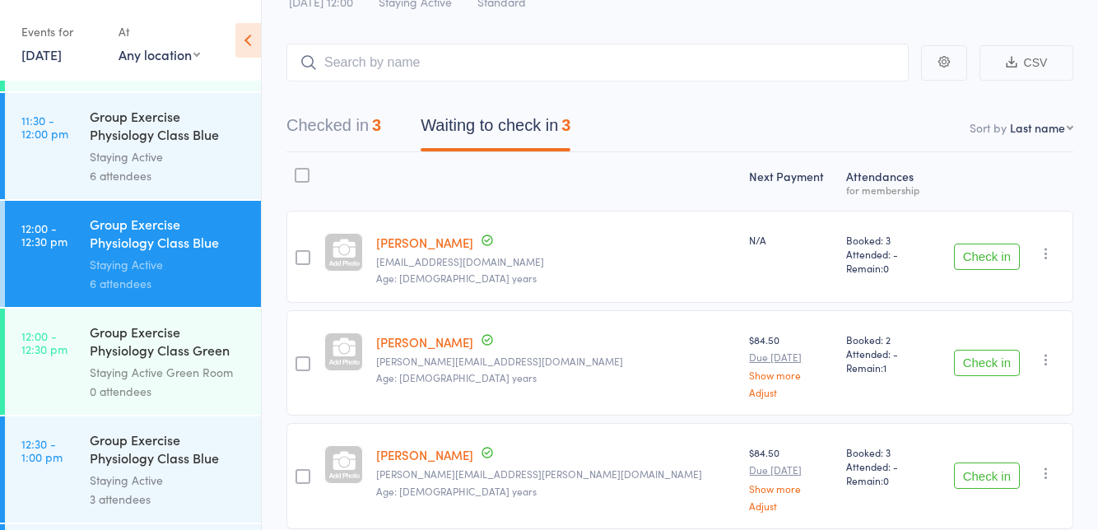
click at [1000, 361] on button "Check in" at bounding box center [987, 363] width 66 height 26
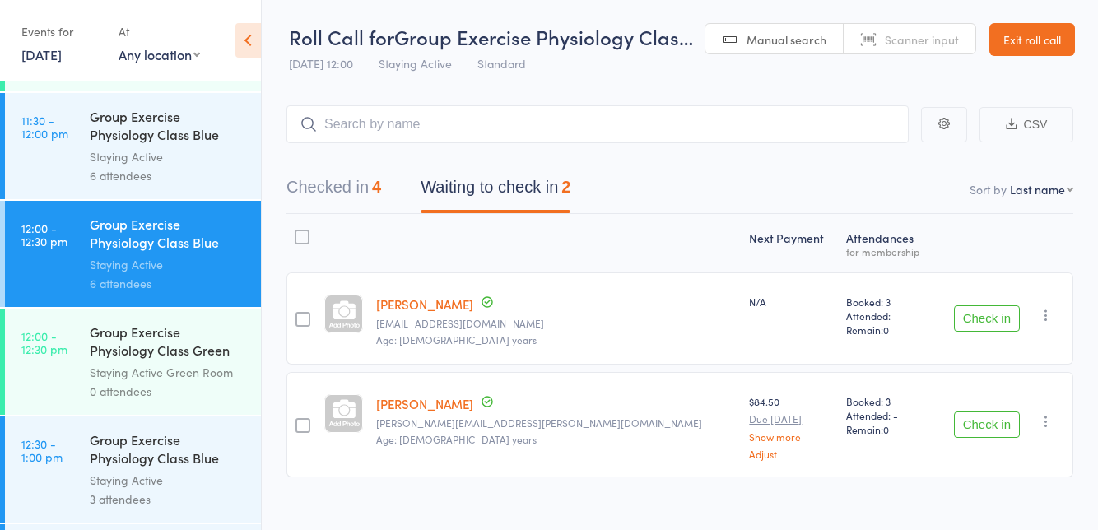
click at [367, 188] on button "Checked in 4" at bounding box center [333, 192] width 95 height 44
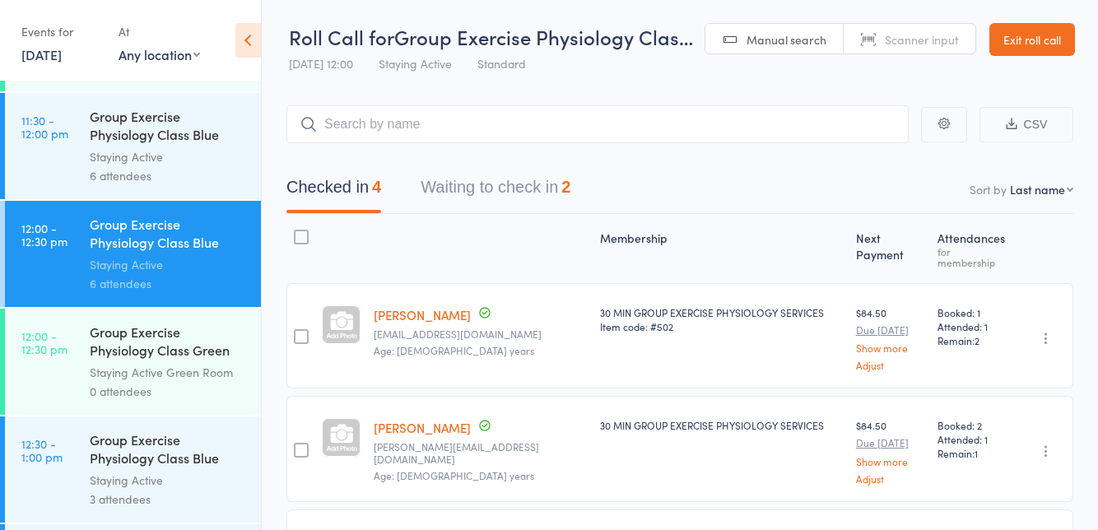
click at [528, 195] on button "Waiting to check in 2" at bounding box center [496, 192] width 150 height 44
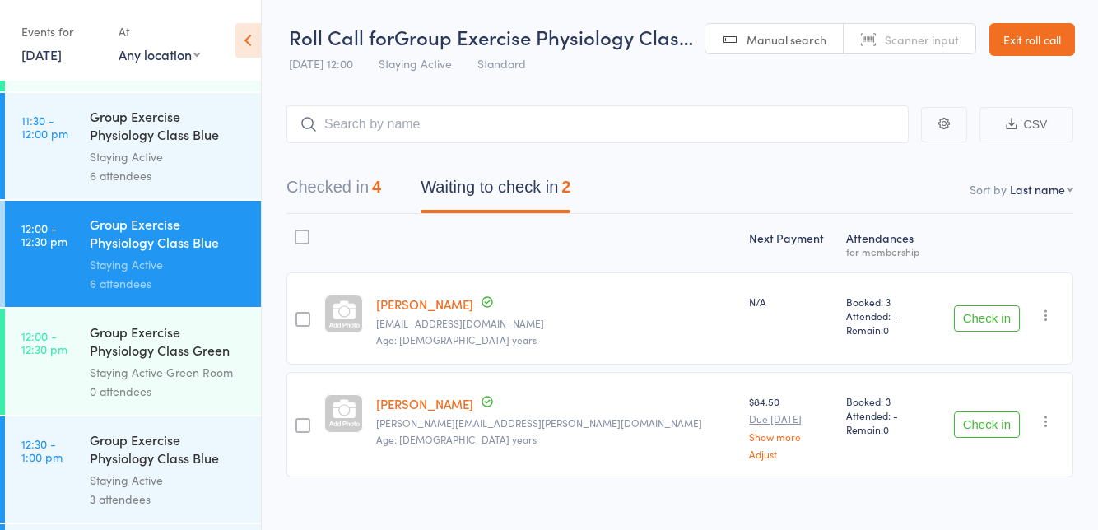
click at [994, 430] on button "Check in" at bounding box center [987, 425] width 66 height 26
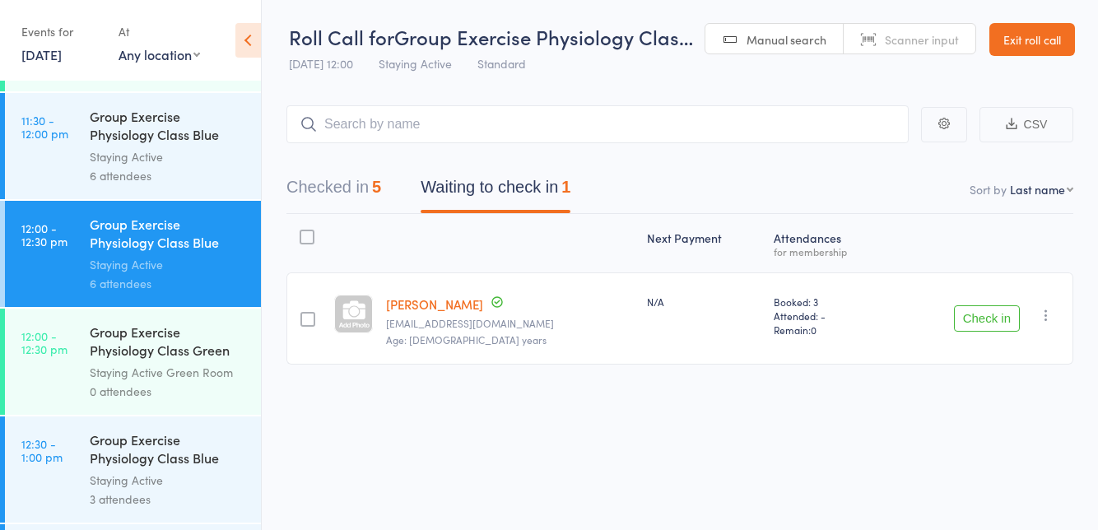
click at [983, 314] on button "Check in" at bounding box center [987, 318] width 66 height 26
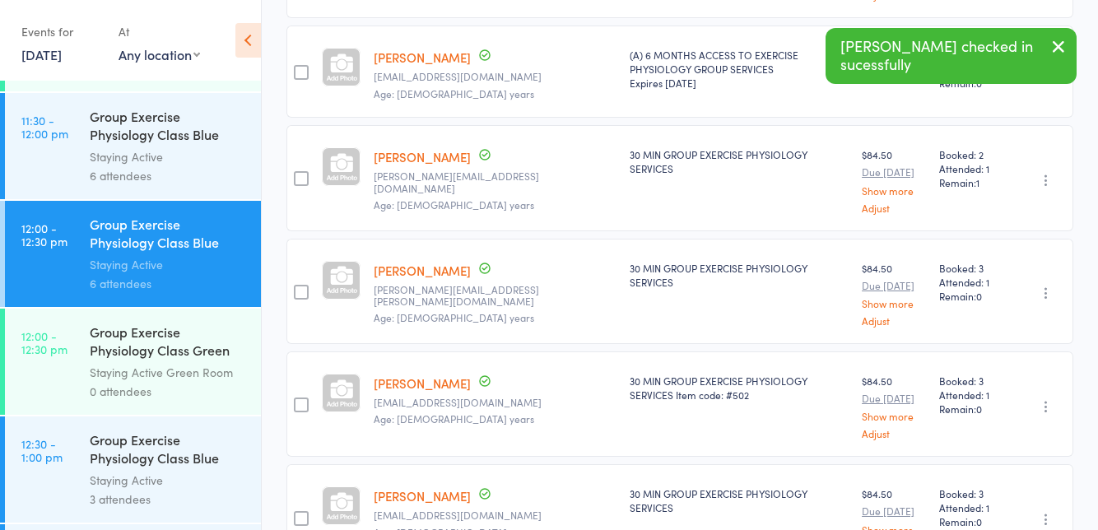
scroll to position [413, 0]
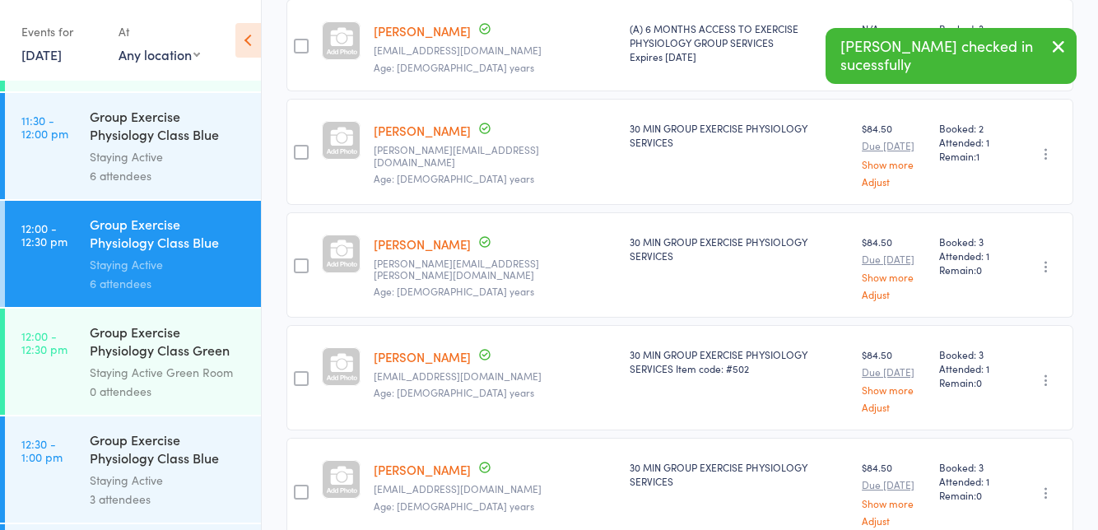
click at [147, 473] on div "Staying Active" at bounding box center [168, 480] width 157 height 19
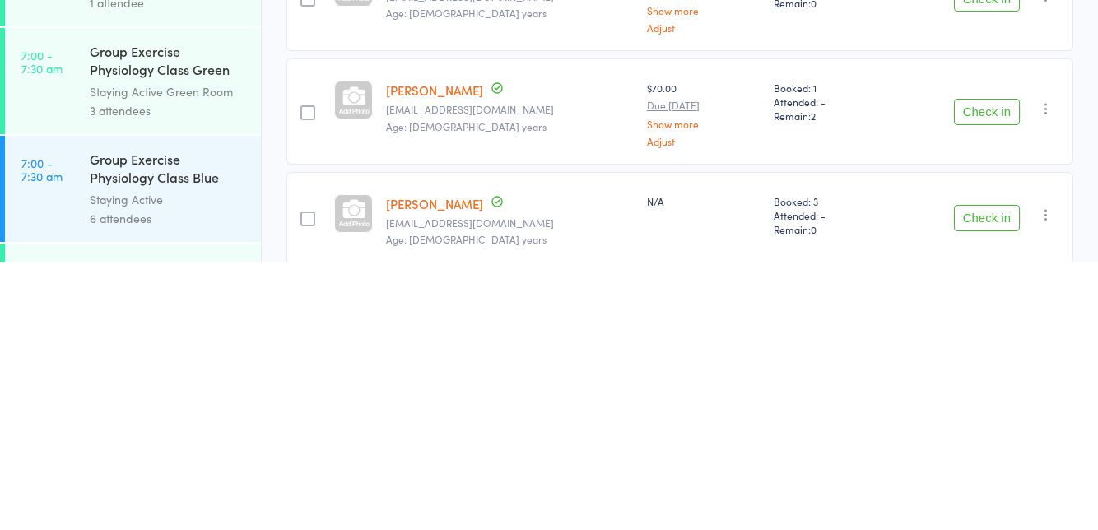
scroll to position [62, 0]
click at [1004, 477] on button "Check in" at bounding box center [987, 483] width 66 height 26
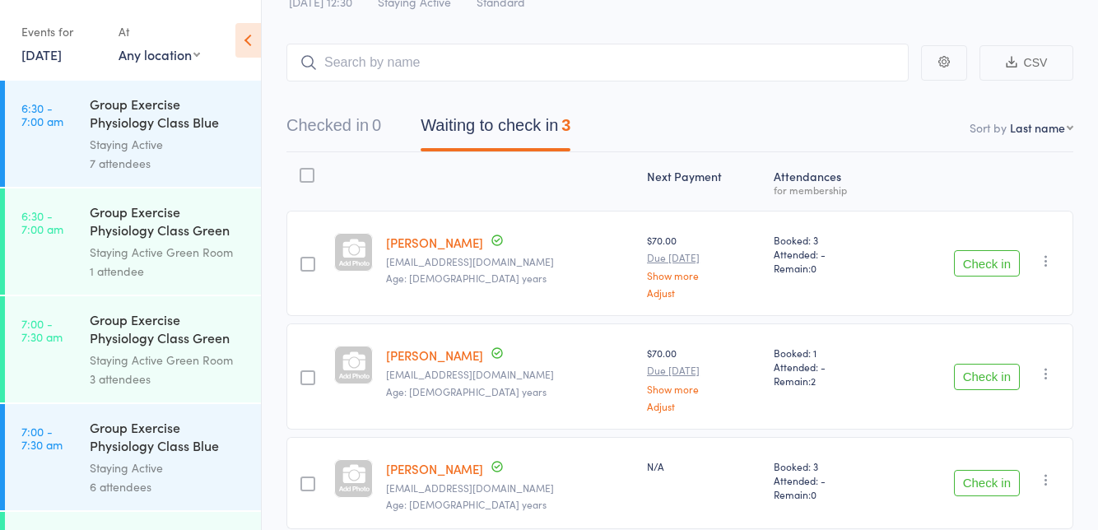
scroll to position [0, 0]
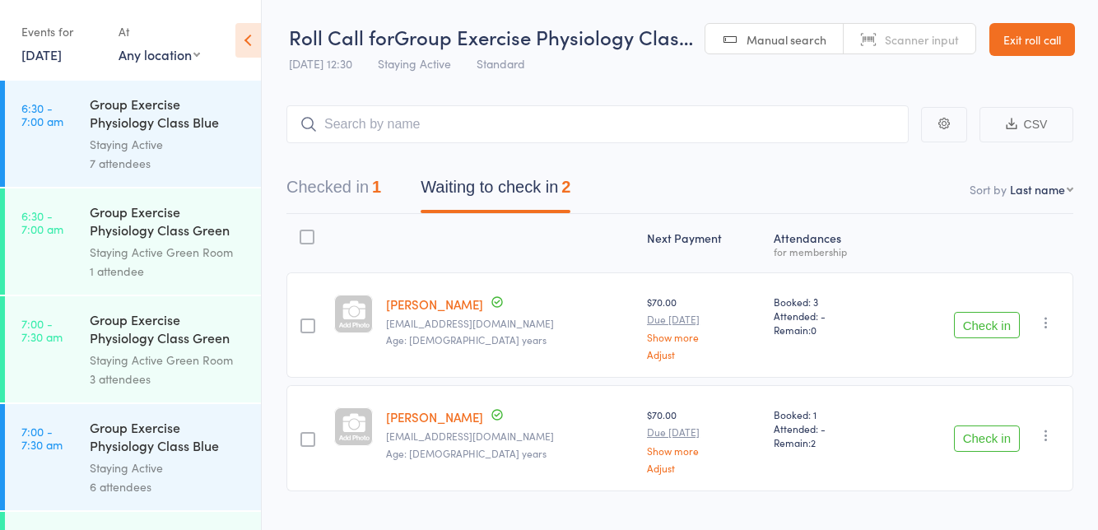
click at [367, 191] on button "Checked in 1" at bounding box center [333, 192] width 95 height 44
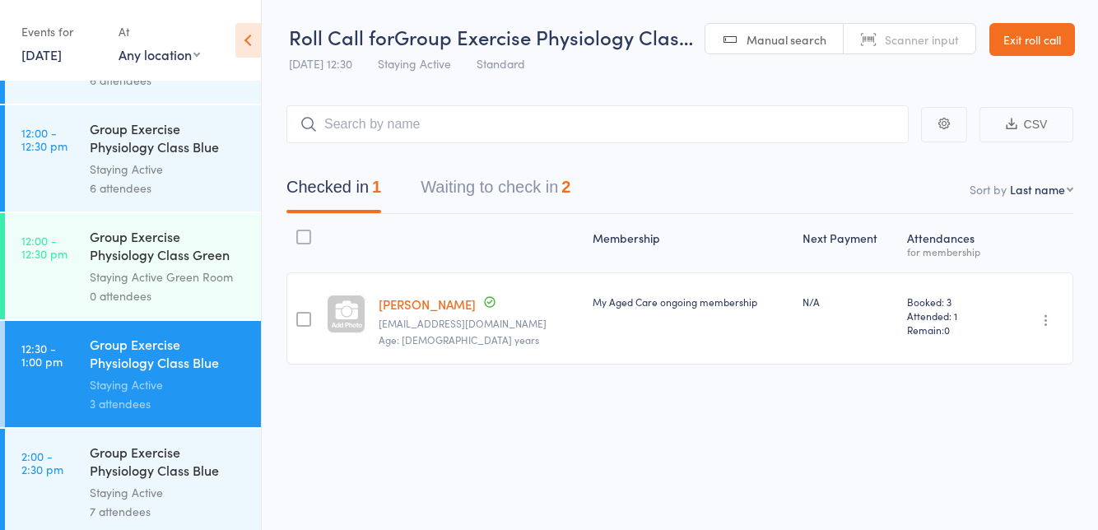
scroll to position [2351, 0]
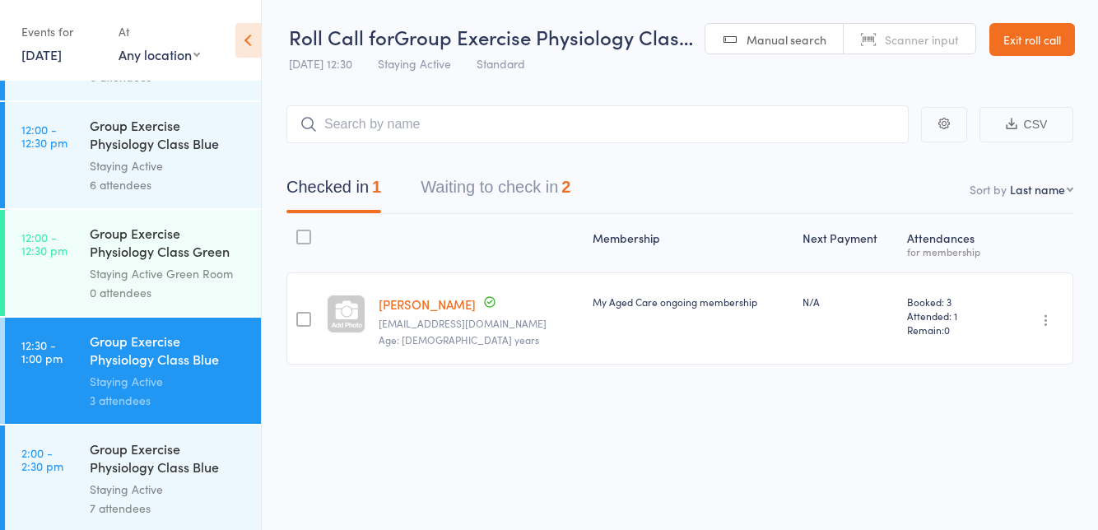
click at [206, 172] on div "Staying Active" at bounding box center [168, 165] width 157 height 19
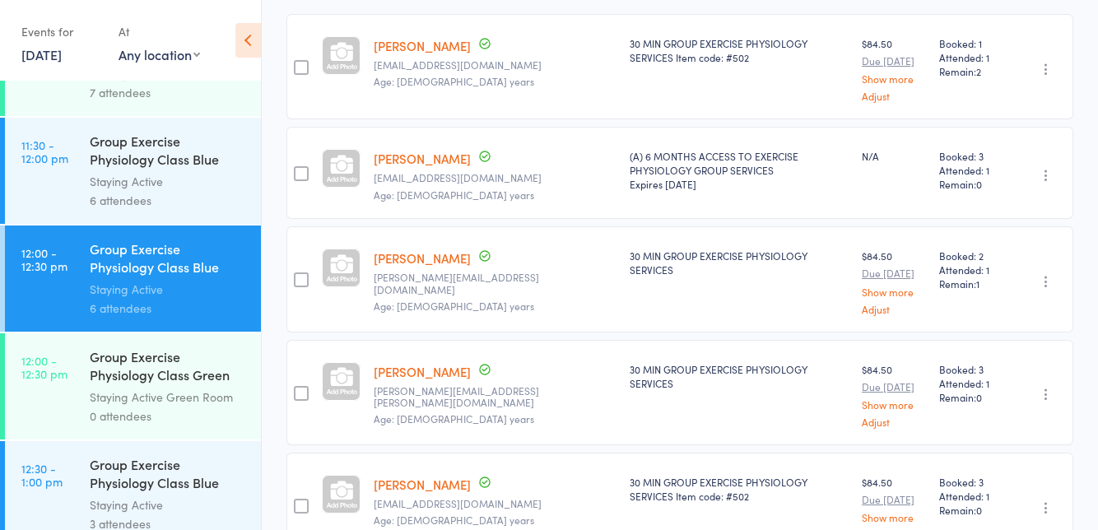
scroll to position [2238, 0]
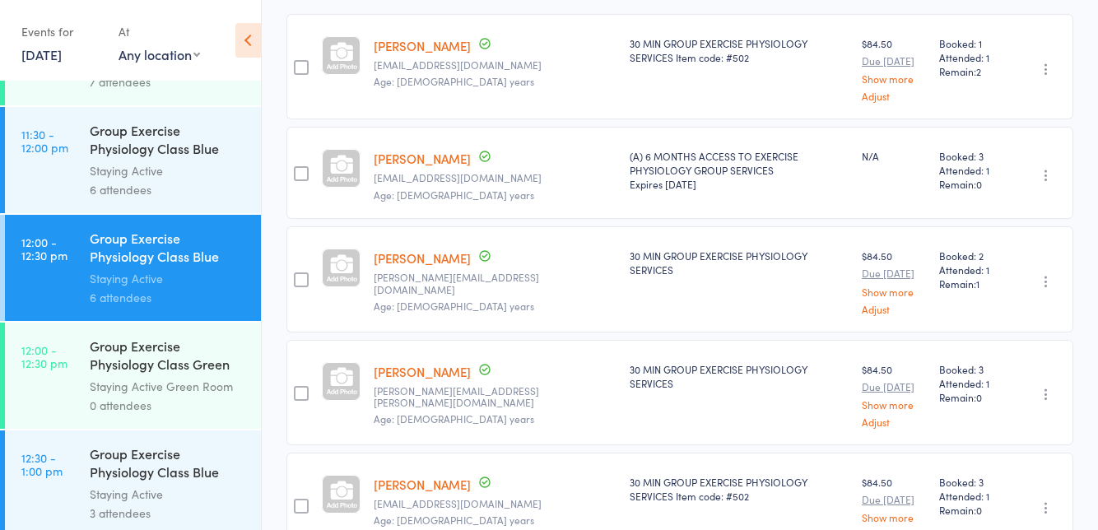
click at [188, 493] on div "Staying Active" at bounding box center [168, 494] width 157 height 19
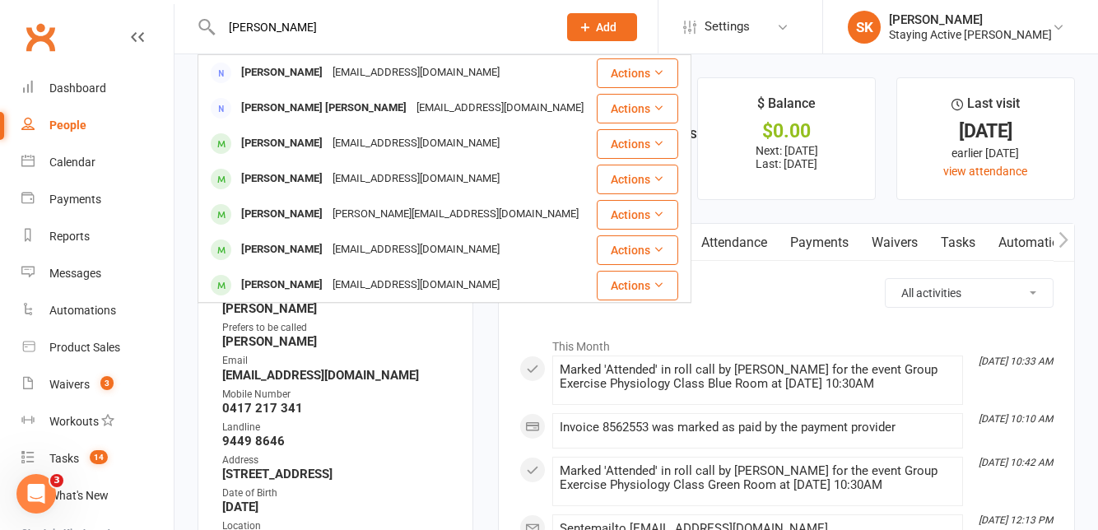
type input "[PERSON_NAME]"
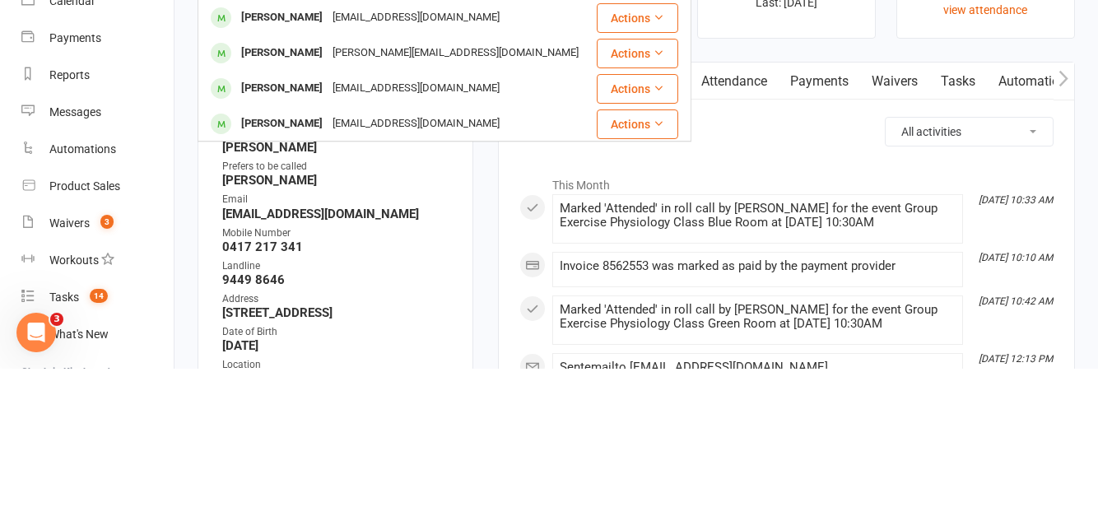
click at [765, 375] on div "Marked 'Attended' in roll call by [PERSON_NAME] for the event Group Exercise Ph…" at bounding box center [758, 377] width 396 height 28
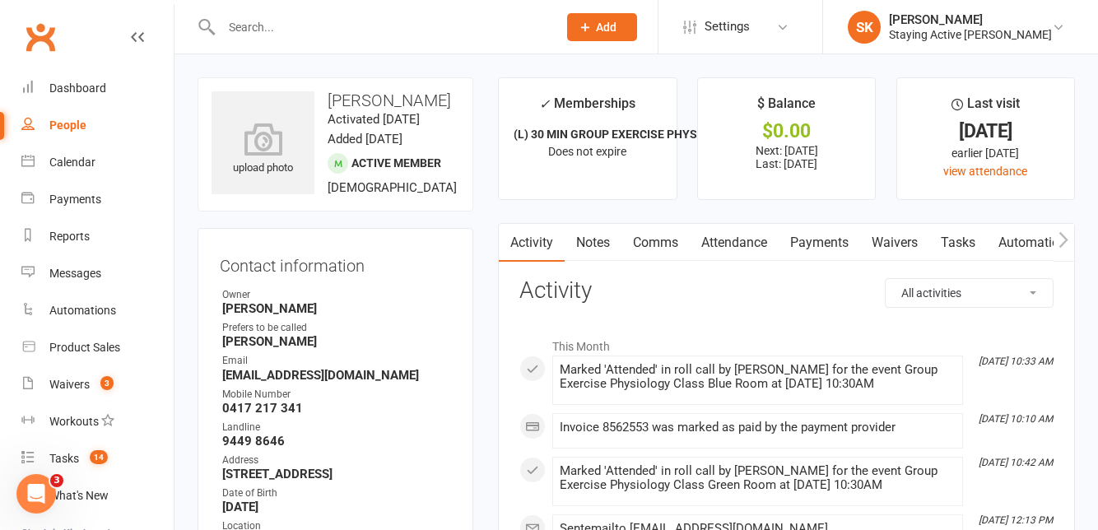
click at [322, 25] on input "text" at bounding box center [380, 27] width 329 height 23
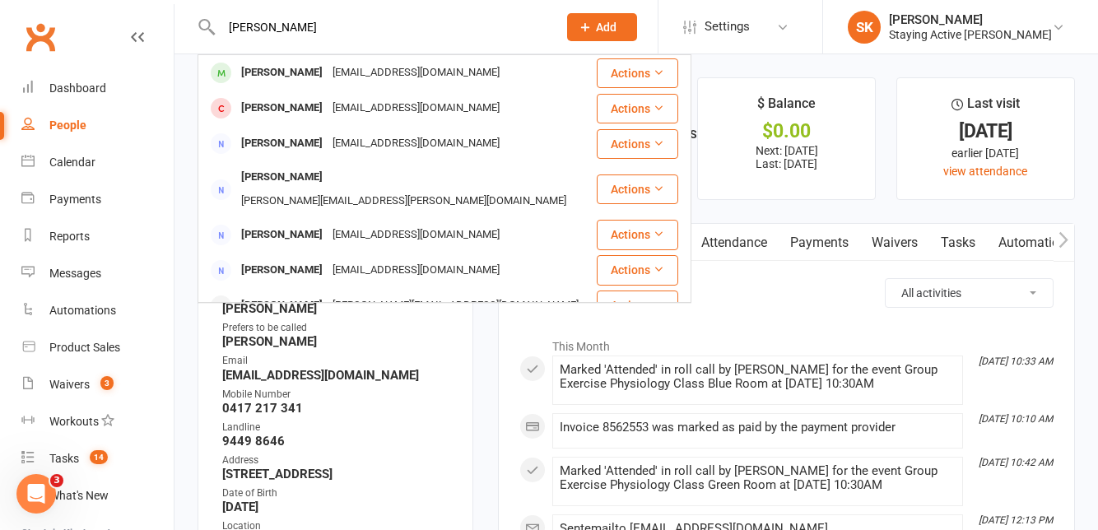
type input "[PERSON_NAME]"
click at [387, 85] on div "[PERSON_NAME] [EMAIL_ADDRESS][DOMAIN_NAME]" at bounding box center [397, 73] width 396 height 34
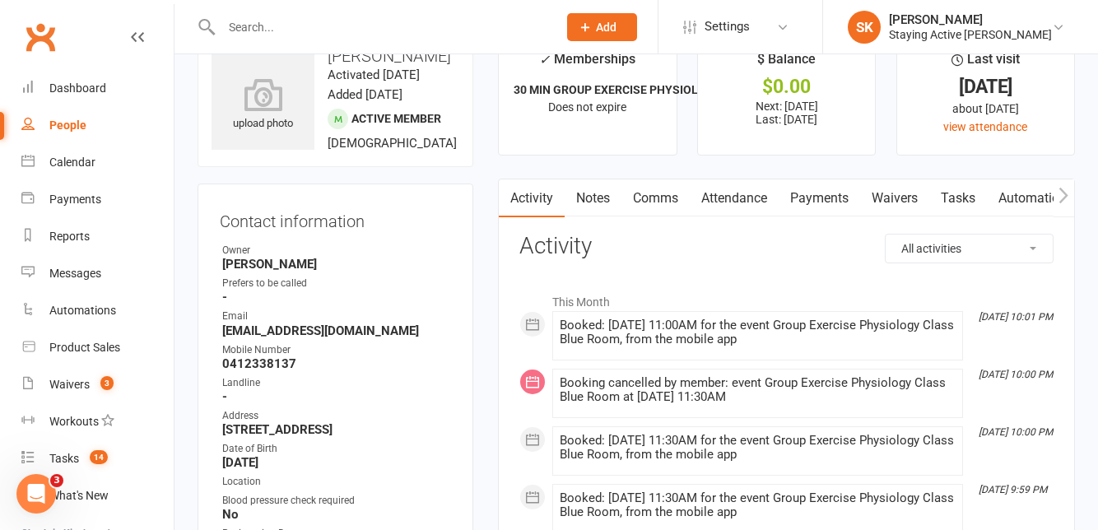
scroll to position [47, 0]
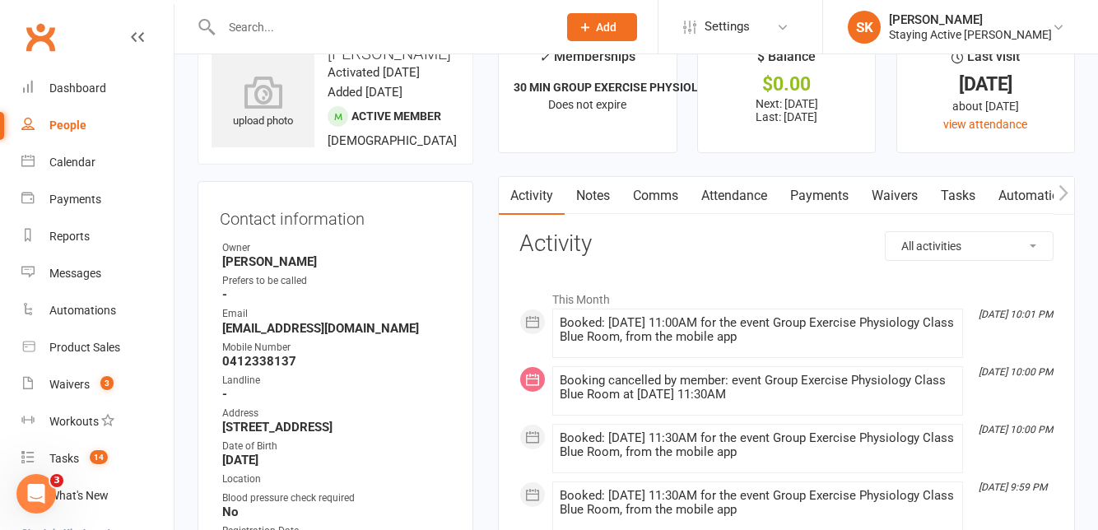
click at [667, 188] on link "Comms" at bounding box center [655, 196] width 68 height 38
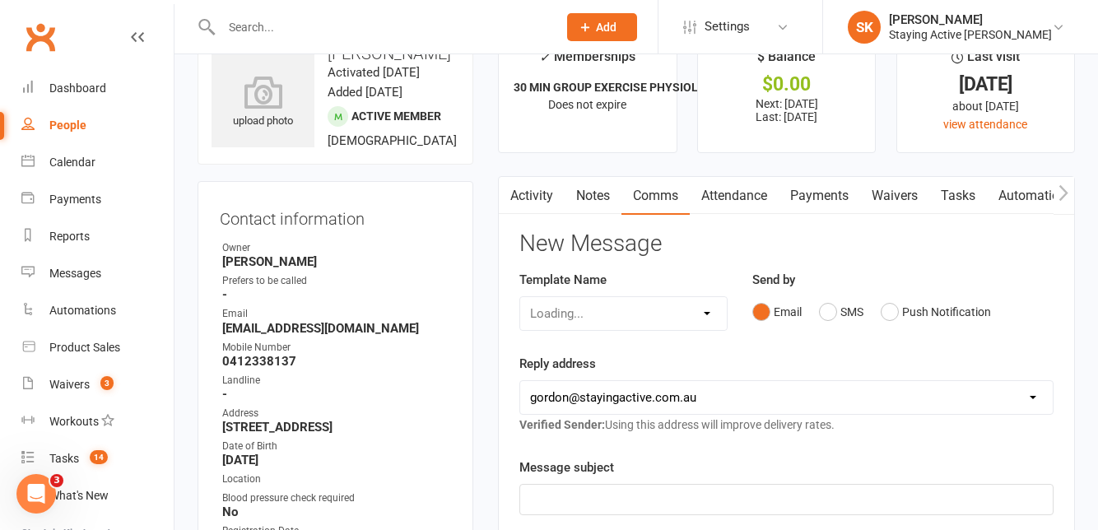
click at [730, 198] on link "Attendance" at bounding box center [734, 196] width 89 height 38
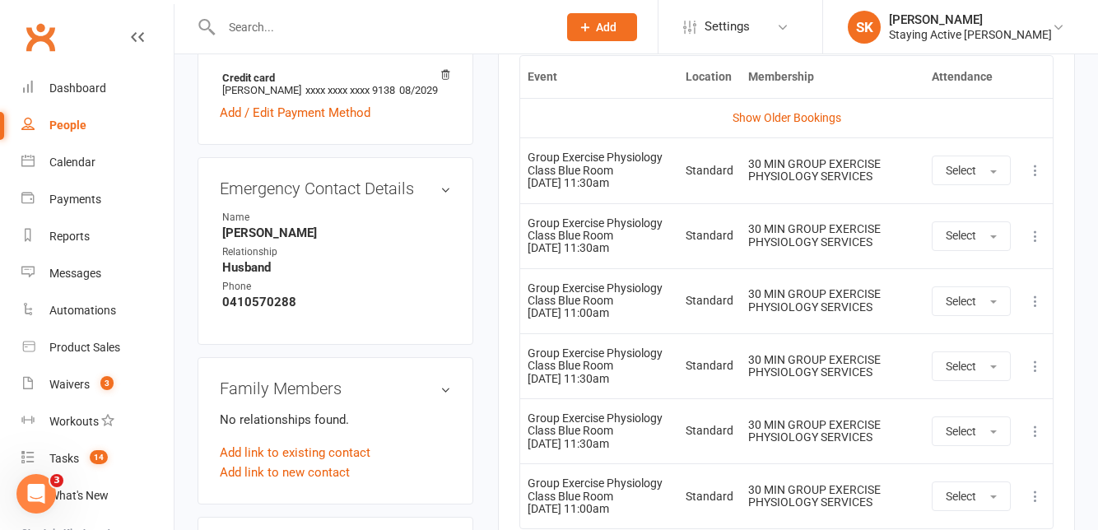
scroll to position [837, 0]
click at [1039, 168] on icon at bounding box center [1035, 169] width 16 height 16
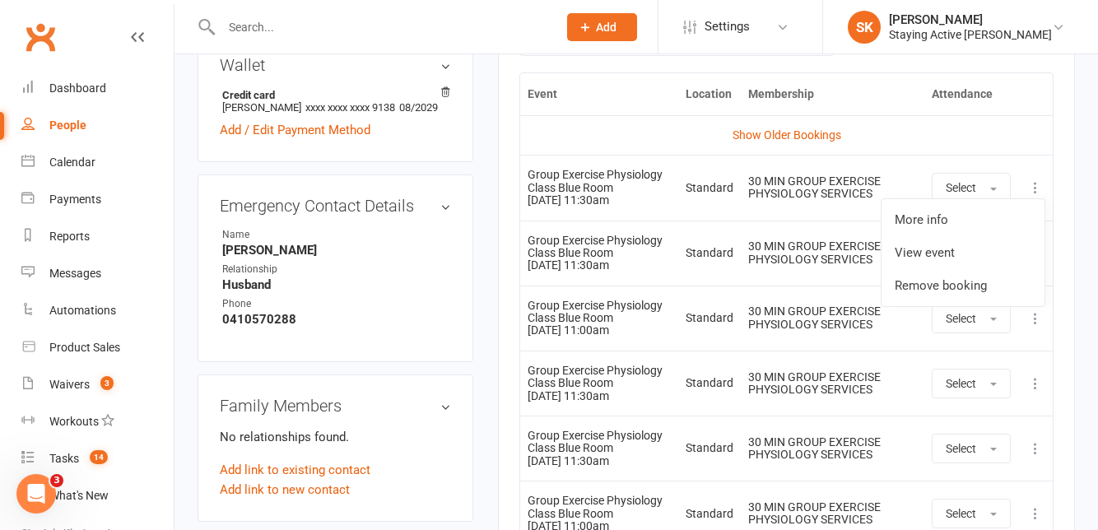
scroll to position [817, 0]
click at [944, 265] on link "View event" at bounding box center [963, 253] width 163 height 33
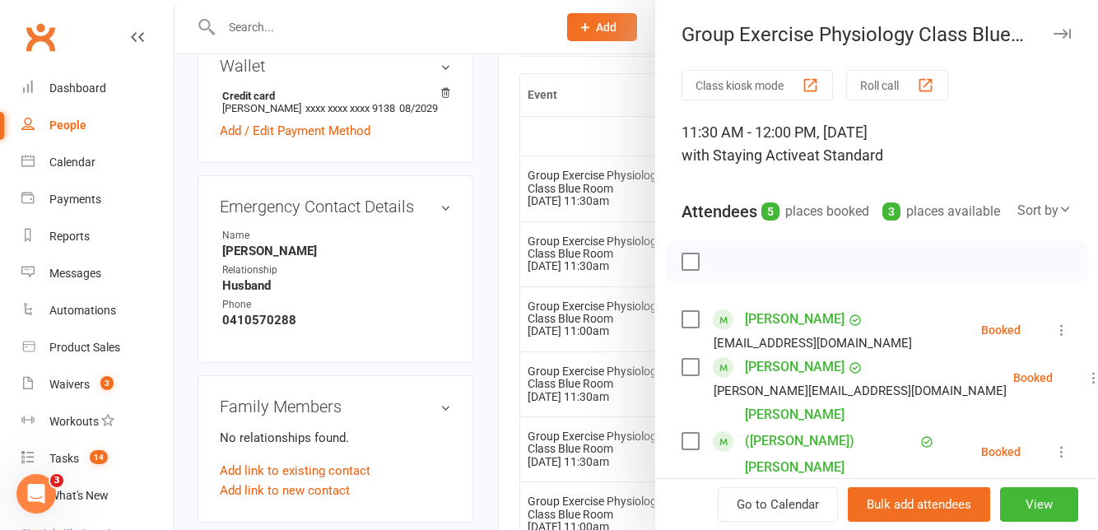
click at [584, 224] on div at bounding box center [636, 265] width 924 height 530
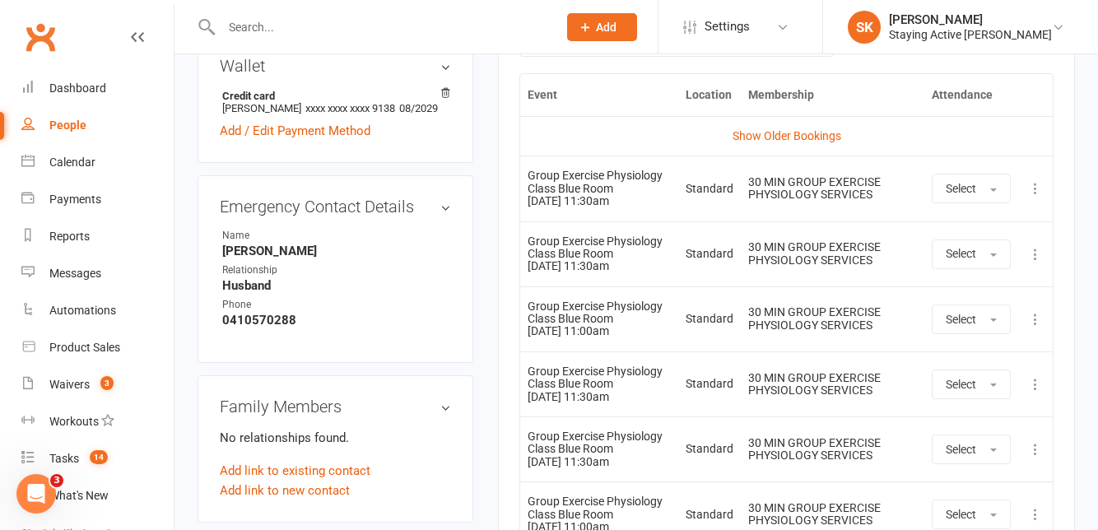
click at [1045, 183] on button at bounding box center [1036, 189] width 20 height 20
click at [943, 285] on link "Remove booking" at bounding box center [963, 286] width 163 height 33
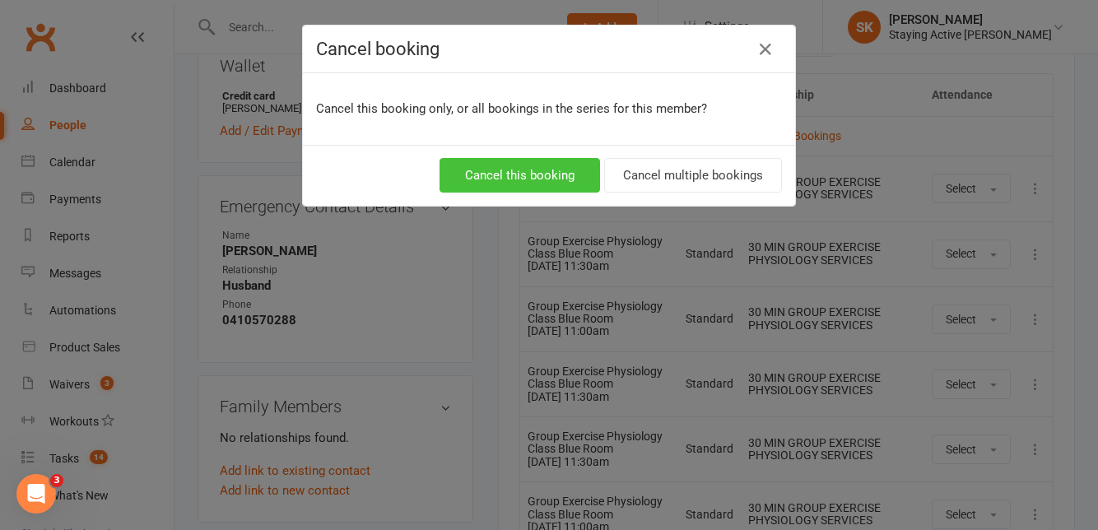
click at [498, 178] on button "Cancel this booking" at bounding box center [520, 175] width 161 height 35
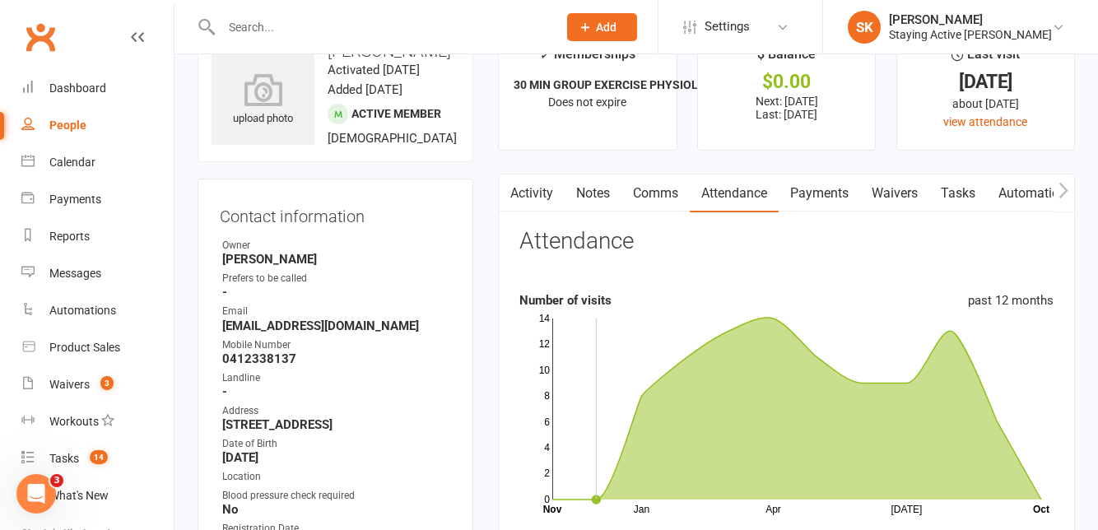
scroll to position [0, 0]
